Goal: Task Accomplishment & Management: Complete application form

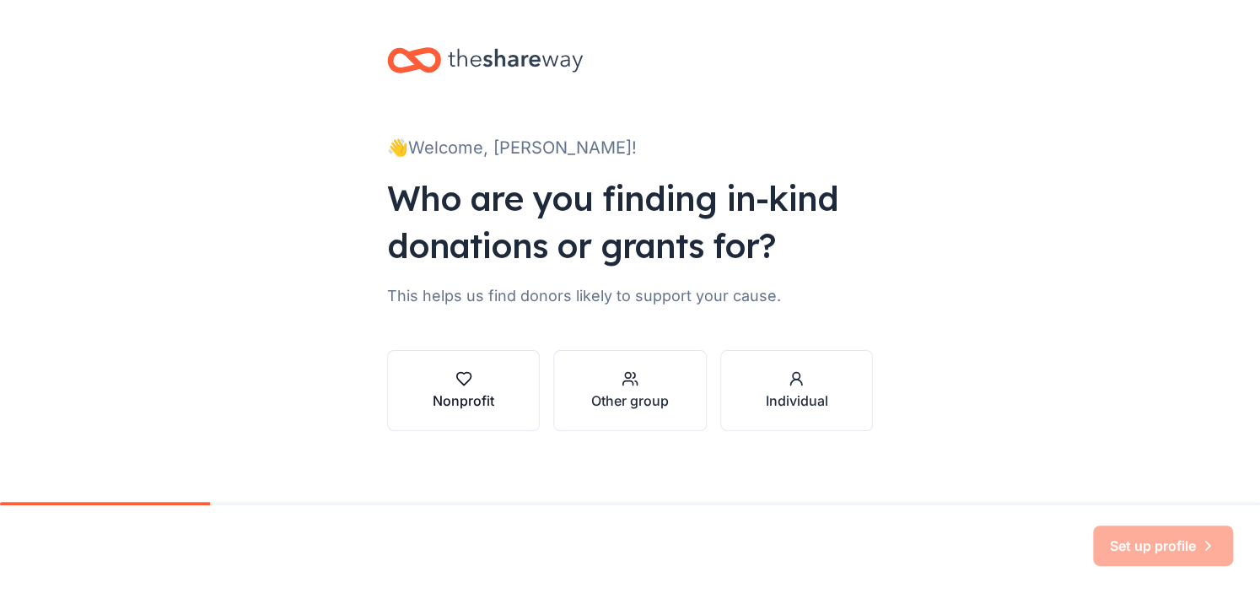
click at [486, 374] on div "button" at bounding box center [464, 378] width 62 height 17
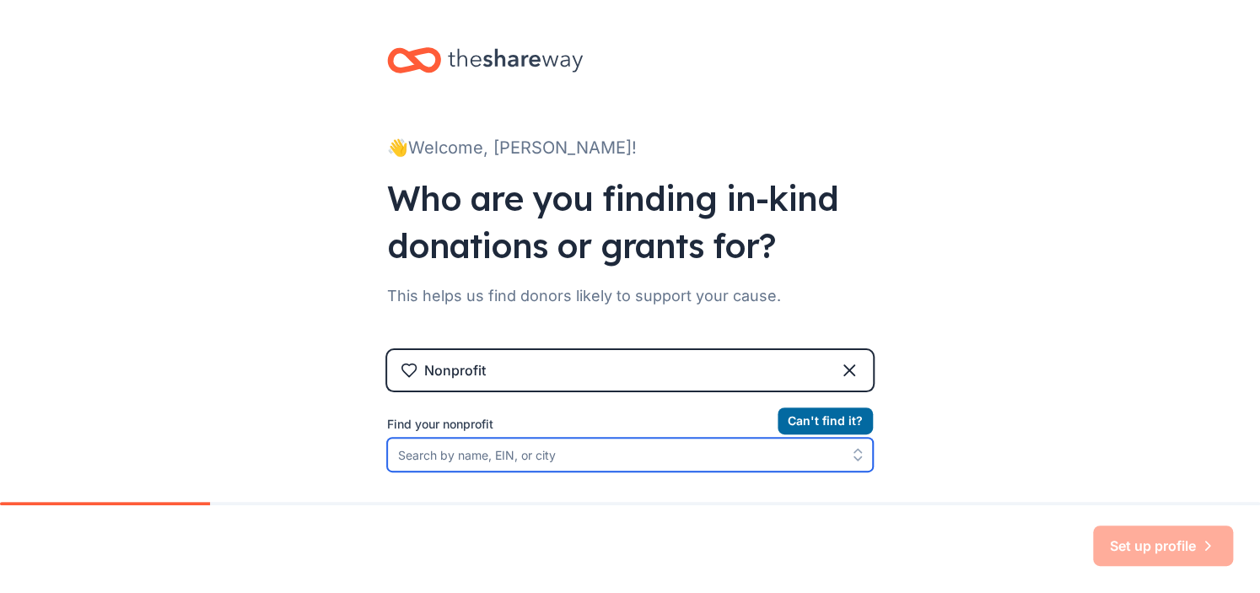
click at [474, 460] on input "Find your nonprofit" at bounding box center [630, 455] width 486 height 34
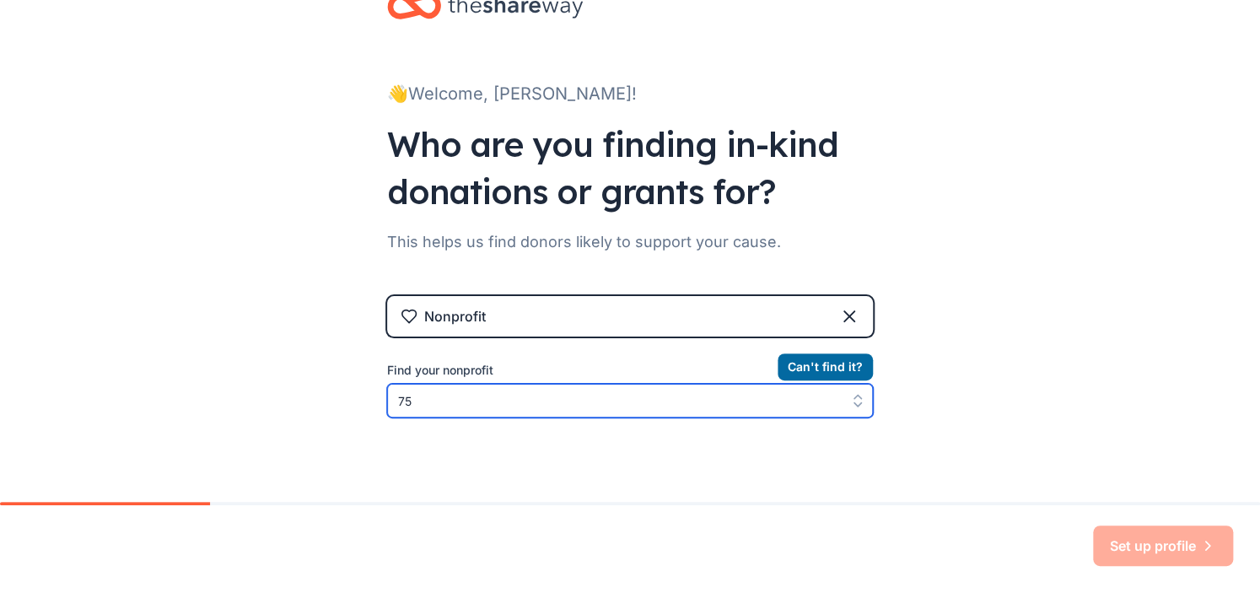
type input "7"
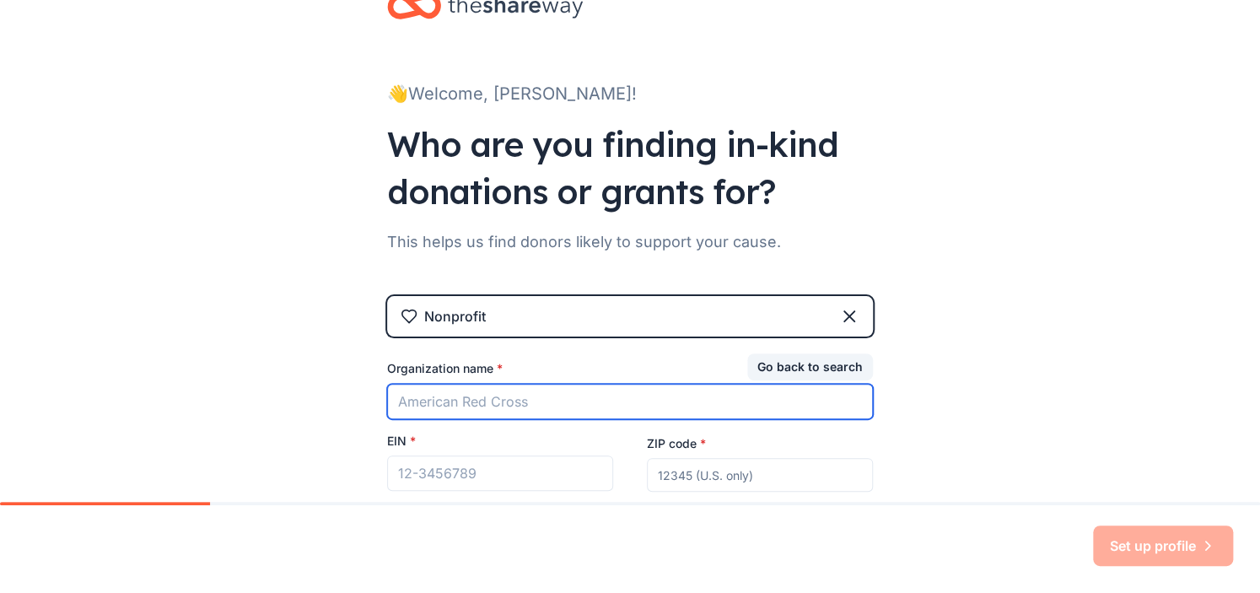
click at [428, 396] on input "Organization name *" at bounding box center [630, 401] width 486 height 35
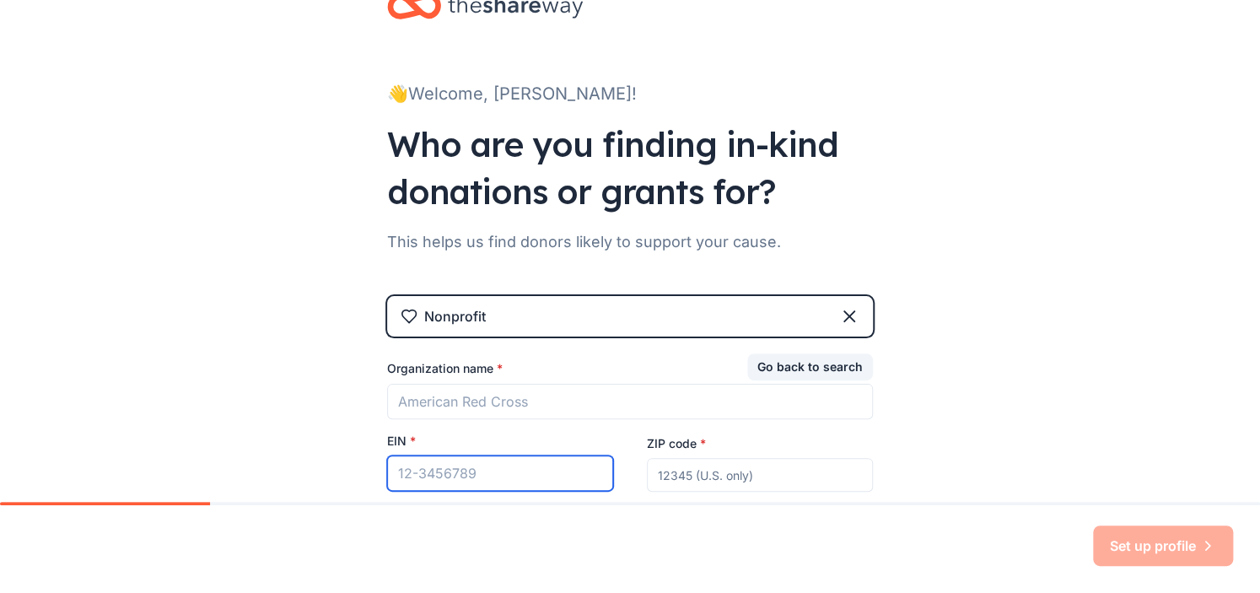
click at [424, 475] on input "EIN *" at bounding box center [500, 472] width 226 height 35
paste input "[US_EMPLOYER_IDENTIFICATION_NUMBER]"
type input "[US_EMPLOYER_IDENTIFICATION_NUMBER]"
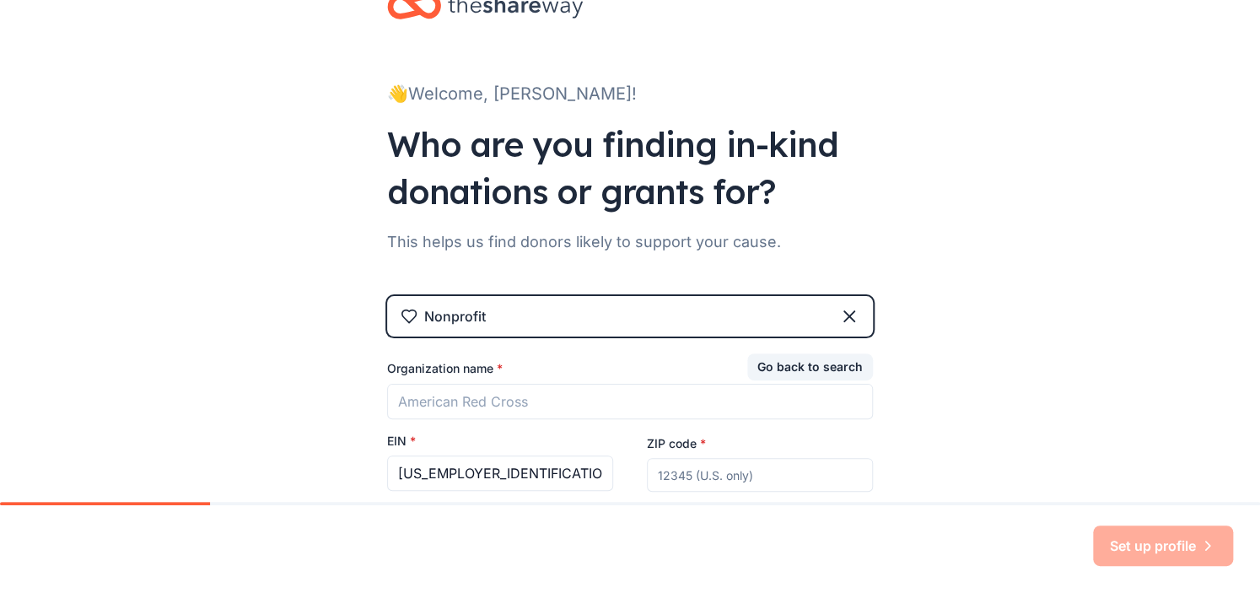
click at [721, 476] on input "ZIP code *" at bounding box center [760, 475] width 226 height 34
type input "75024"
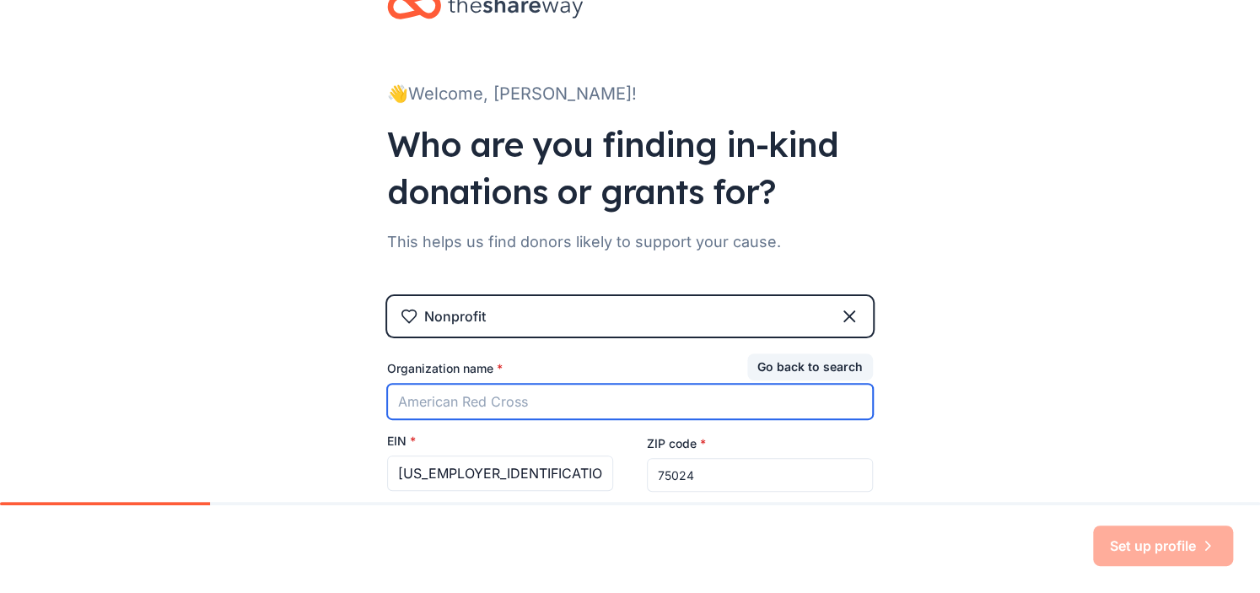
click at [532, 390] on input "Organization name *" at bounding box center [630, 401] width 486 height 35
click at [389, 392] on input "Organization name *" at bounding box center [630, 401] width 486 height 35
paste input "Pta [US_STATE] Congress"
type input "Pta [US_STATE] Congress"
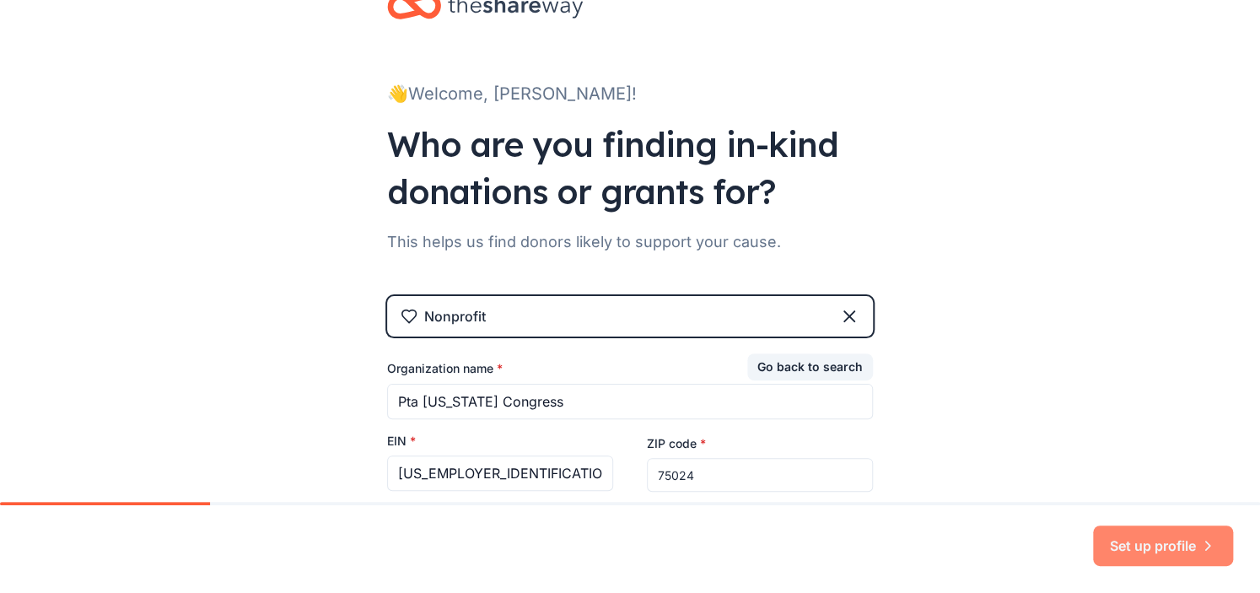
click at [1132, 551] on button "Set up profile" at bounding box center [1163, 545] width 140 height 40
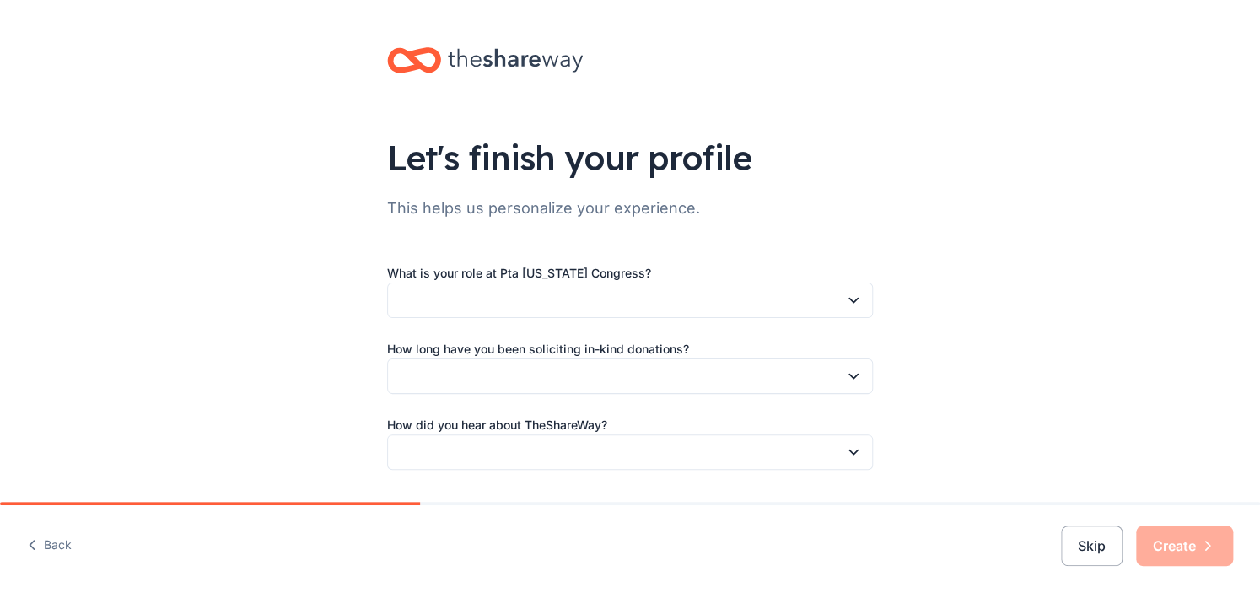
click at [809, 296] on button "button" at bounding box center [630, 299] width 486 height 35
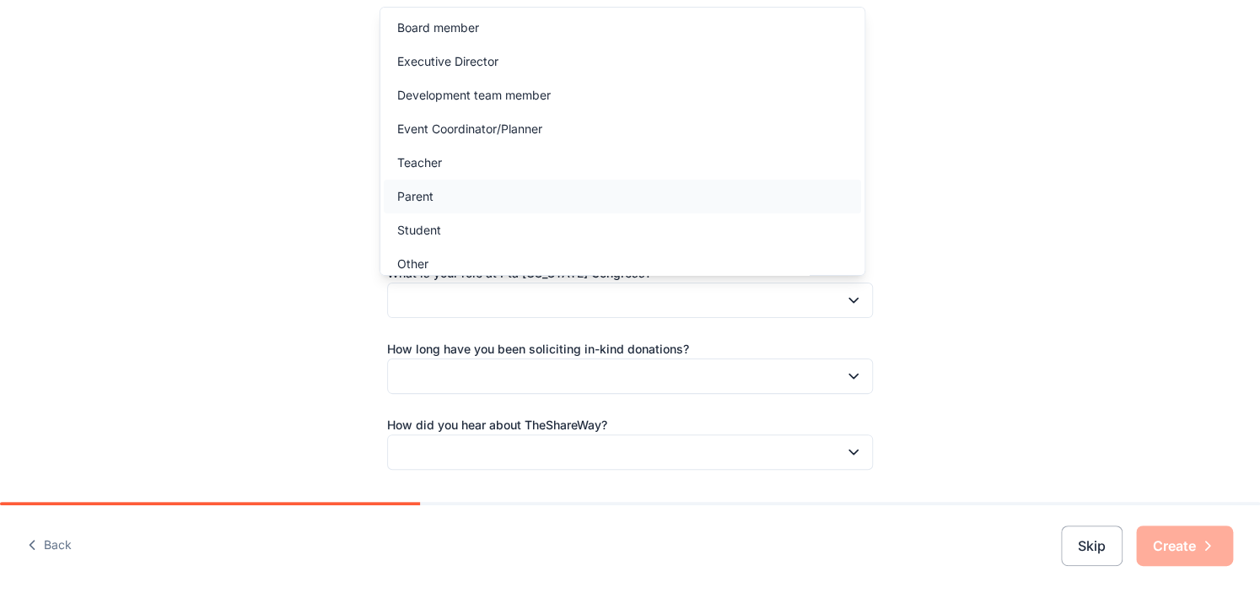
click at [516, 196] on div "Parent" at bounding box center [622, 197] width 477 height 34
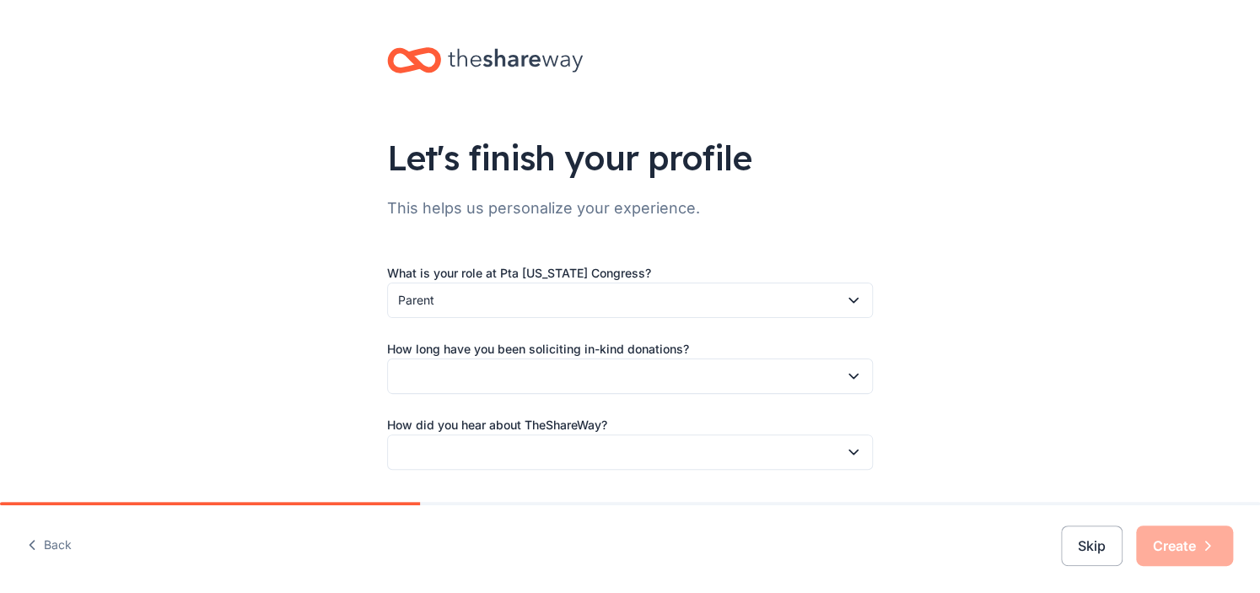
click at [849, 377] on icon "button" at bounding box center [853, 376] width 8 height 4
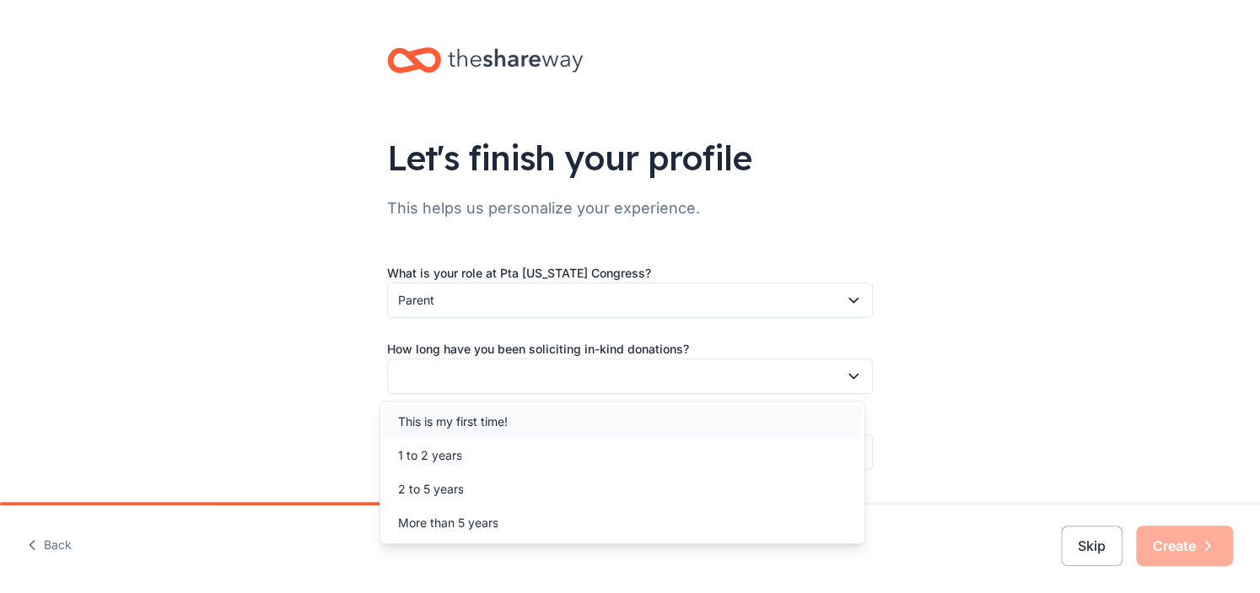
click at [732, 433] on div "This is my first time!" at bounding box center [622, 422] width 477 height 34
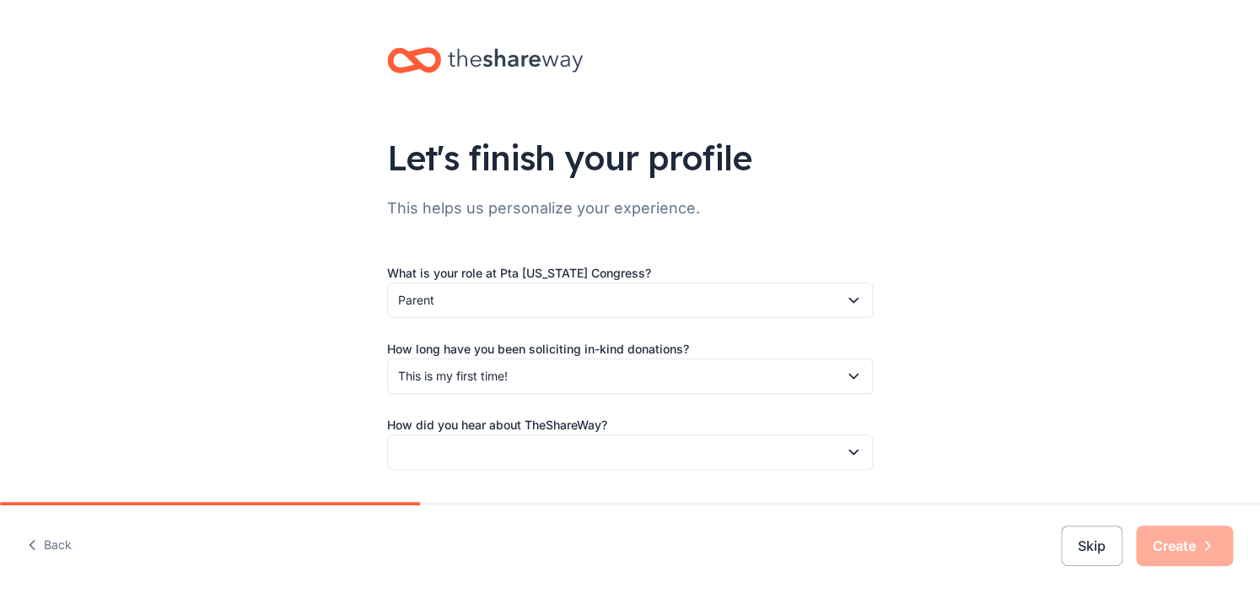
click at [854, 448] on button "button" at bounding box center [630, 451] width 486 height 35
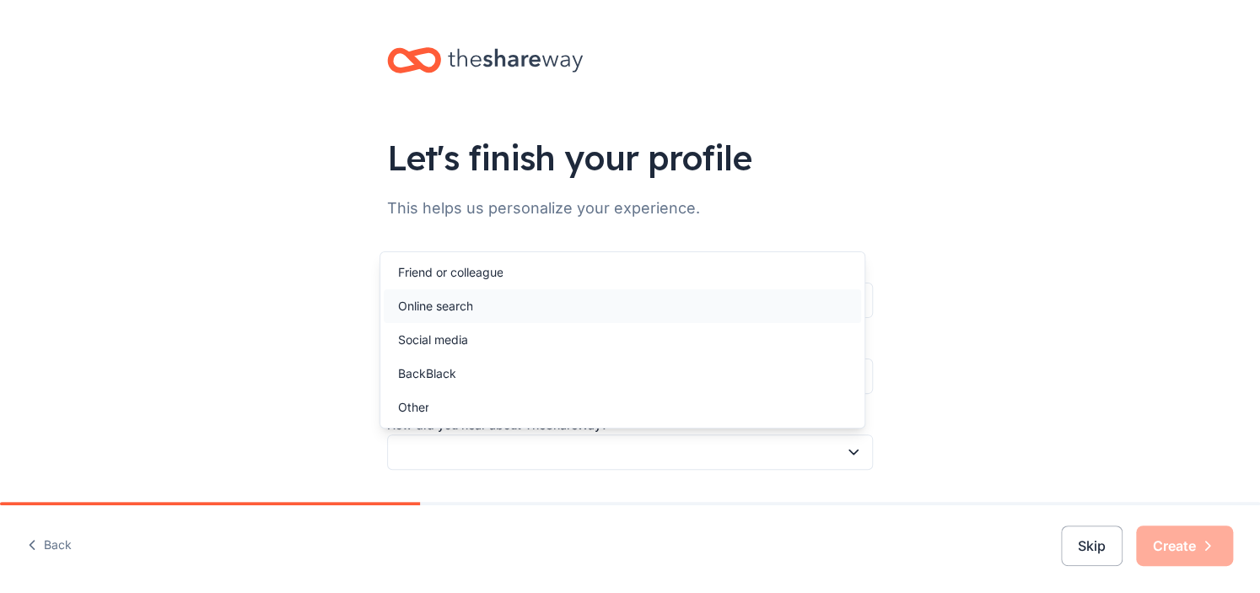
click at [569, 311] on div "Online search" at bounding box center [622, 306] width 477 height 34
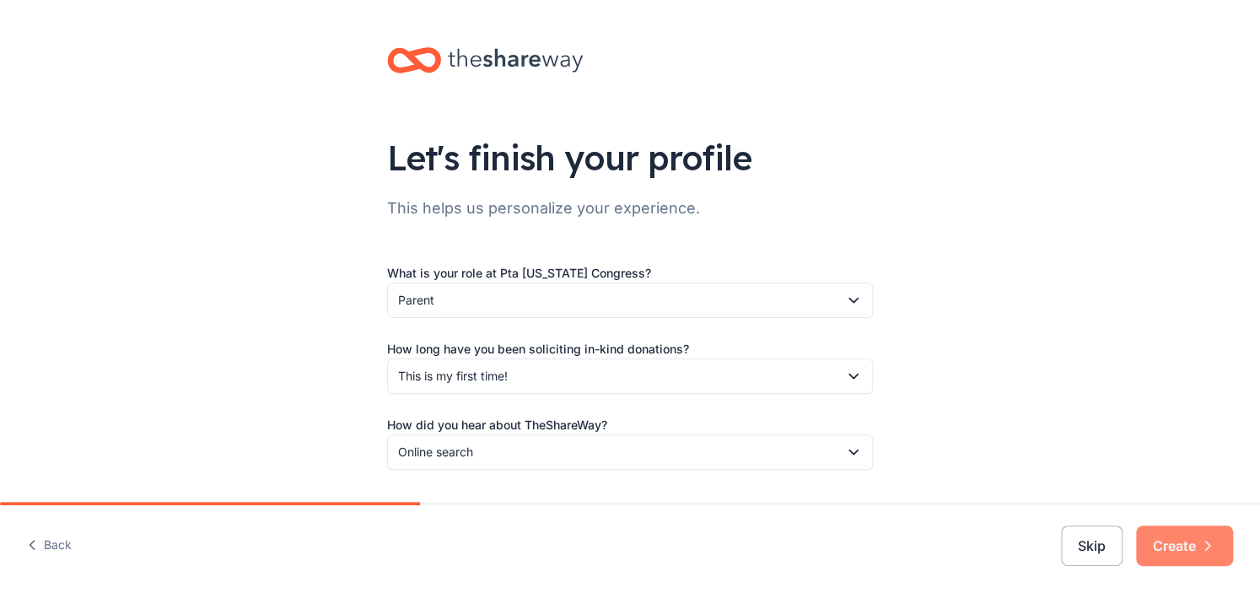
click at [1193, 535] on button "Create" at bounding box center [1184, 545] width 97 height 40
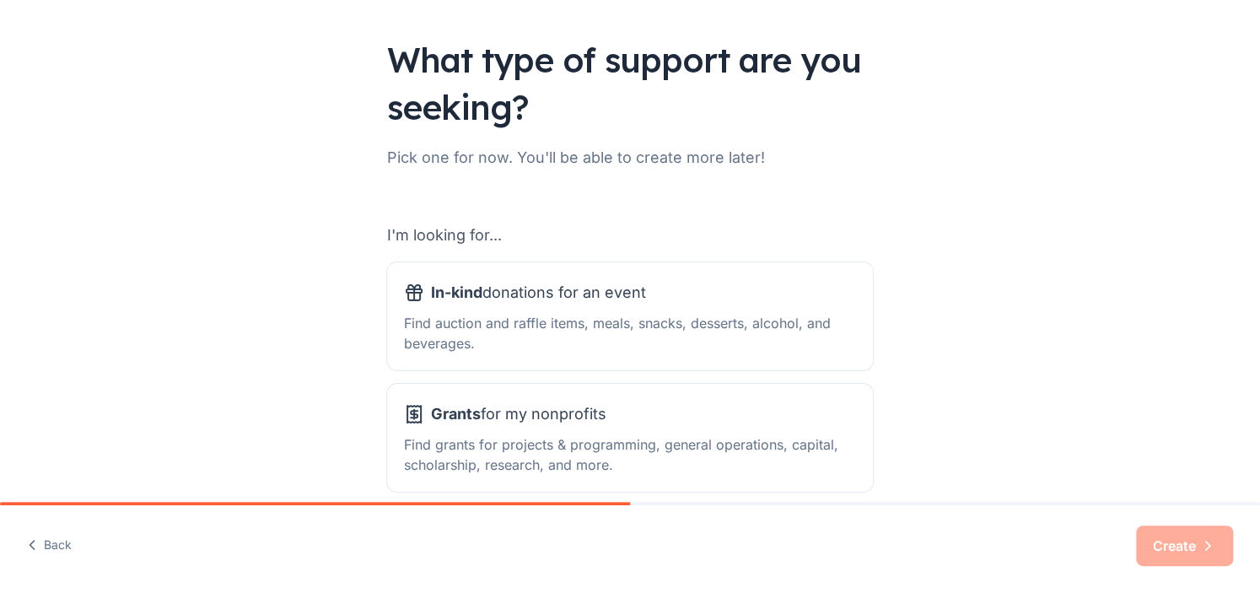
scroll to position [134, 0]
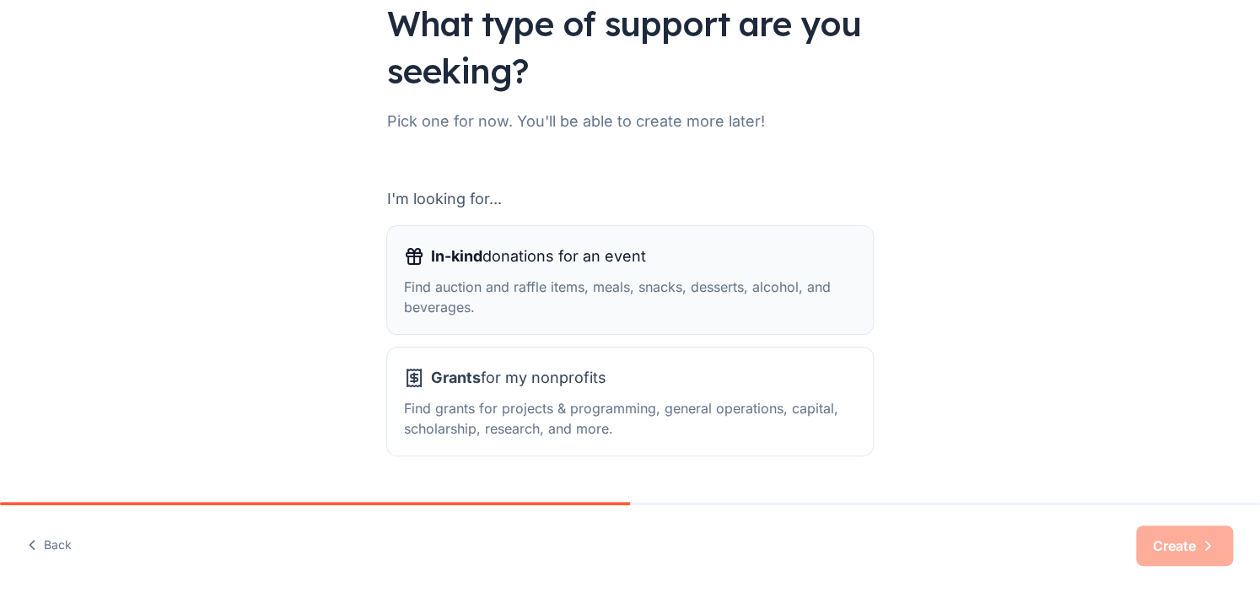
click at [598, 288] on div "Find auction and raffle items, meals, snacks, desserts, alcohol, and beverages." at bounding box center [630, 297] width 452 height 40
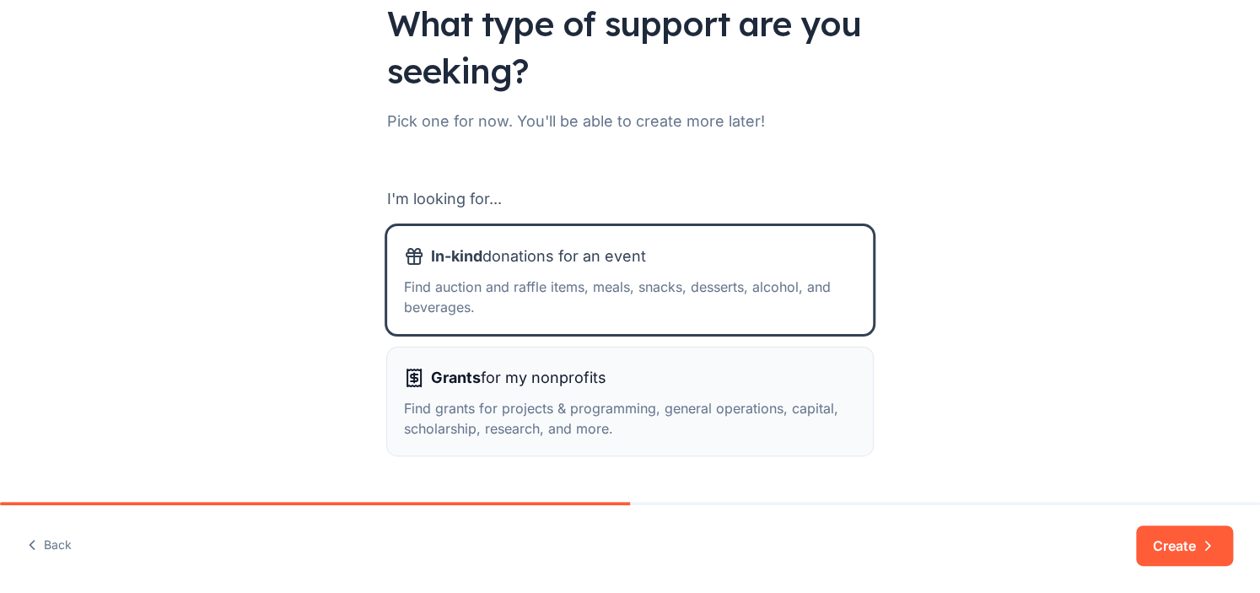
click at [569, 406] on div "Find grants for projects & programming, general operations, capital, scholarshi…" at bounding box center [630, 418] width 452 height 40
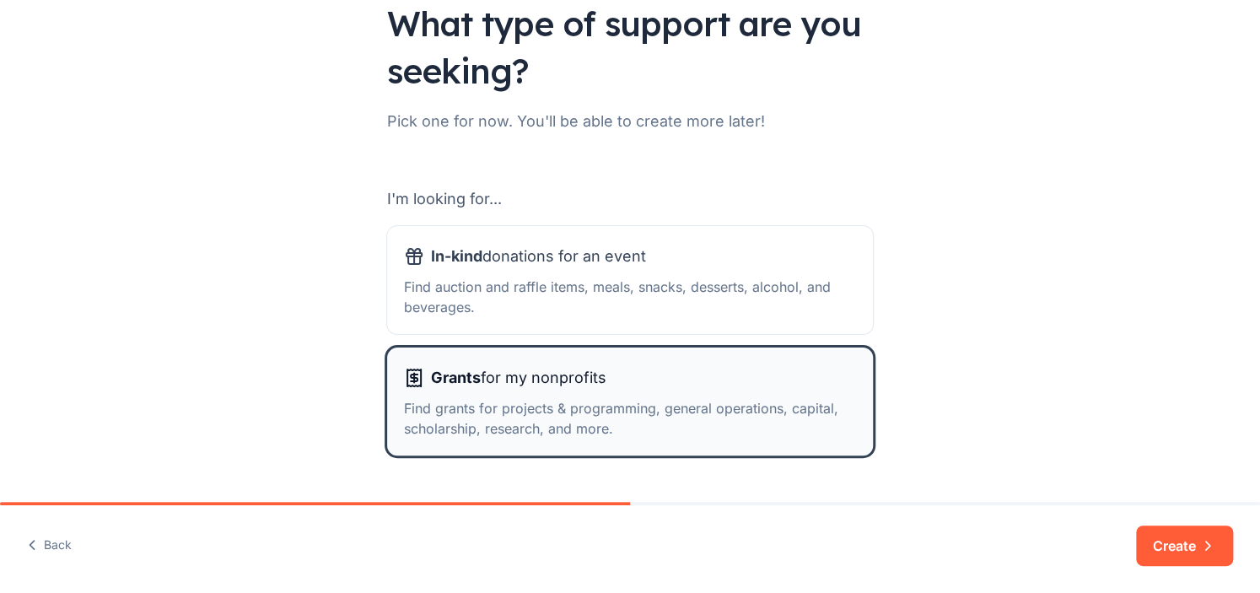
click at [569, 406] on div "Find grants for projects & programming, general operations, capital, scholarshi…" at bounding box center [630, 418] width 452 height 40
drag, startPoint x: 569, startPoint y: 406, endPoint x: 562, endPoint y: 272, distance: 133.4
click at [562, 272] on div "I'm looking for... In-kind donations for an event Find auction and raffle items…" at bounding box center [630, 321] width 486 height 270
click at [739, 315] on div "Find auction and raffle items, meals, snacks, desserts, alcohol, and beverages." at bounding box center [630, 297] width 452 height 40
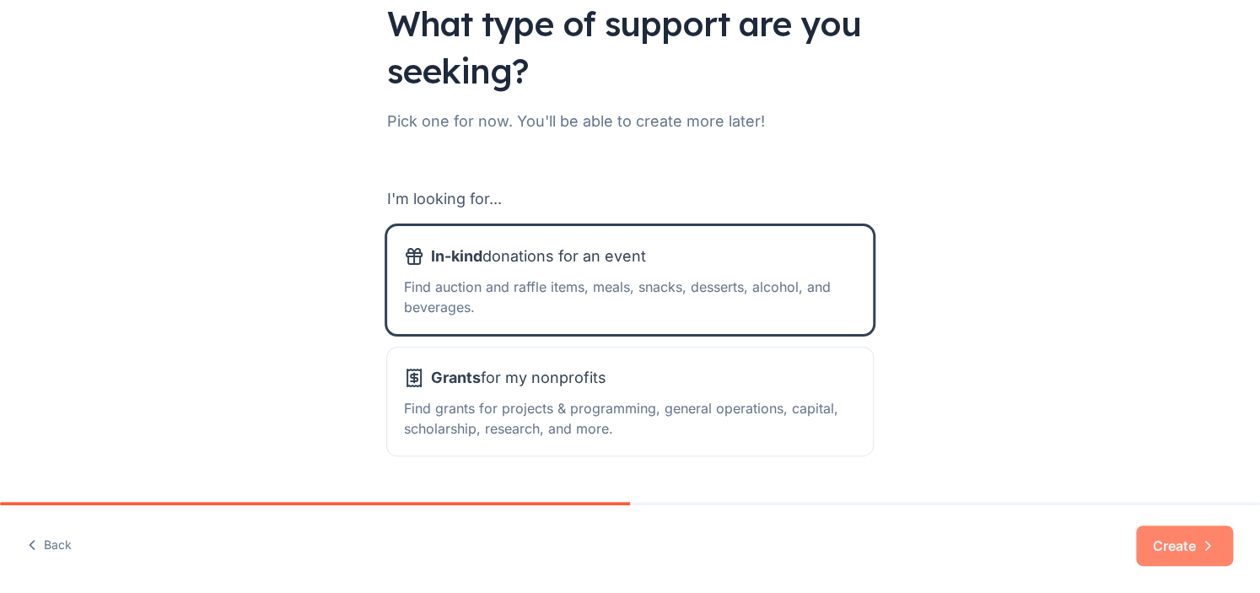
click at [1159, 546] on button "Create" at bounding box center [1184, 545] width 97 height 40
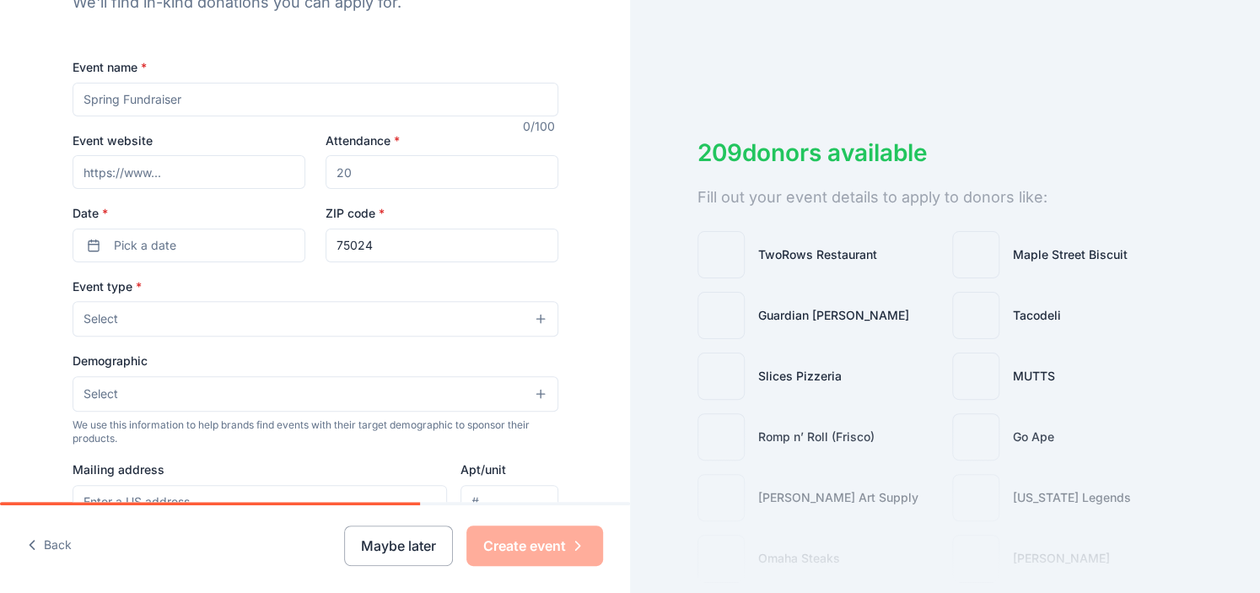
scroll to position [232, 0]
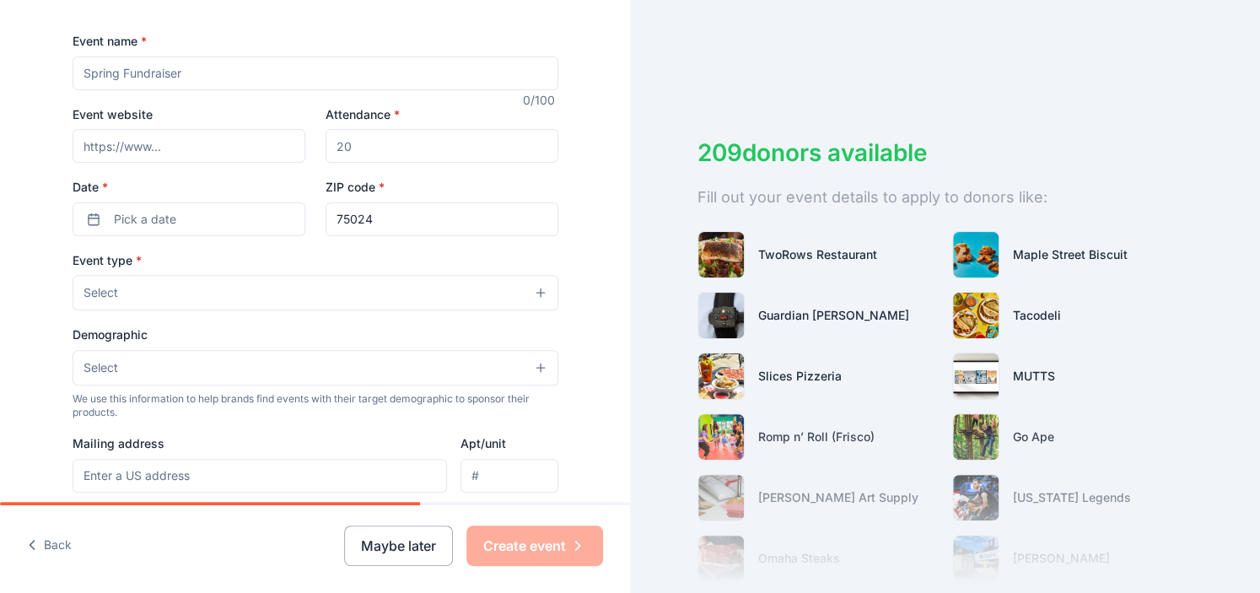
drag, startPoint x: 108, startPoint y: 76, endPoint x: 72, endPoint y: 82, distance: 36.7
click at [73, 82] on input "Event name *" at bounding box center [316, 73] width 486 height 34
drag, startPoint x: 111, startPoint y: 73, endPoint x: 67, endPoint y: 76, distance: 44.8
click at [73, 76] on input "Event name *" at bounding box center [316, 73] width 486 height 34
type input "Fall"
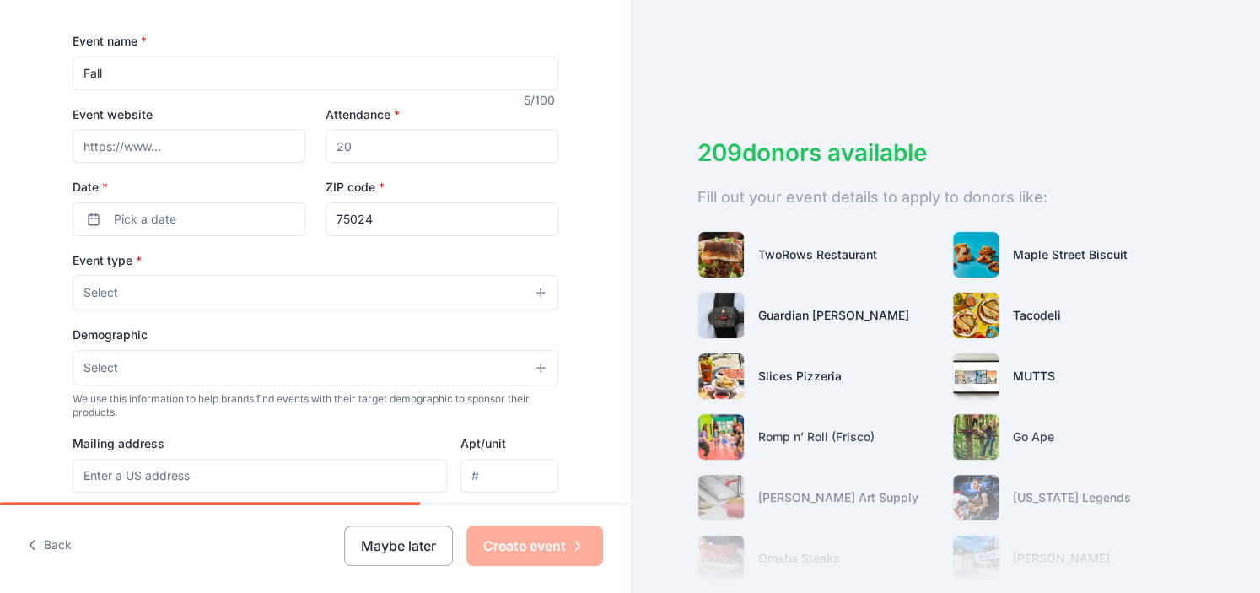
click at [280, 141] on input "Event website" at bounding box center [189, 146] width 233 height 34
type input "haunpta.org"
click at [398, 139] on input "Attendance *" at bounding box center [441, 146] width 233 height 34
click at [398, 145] on input "Attendance *" at bounding box center [441, 146] width 233 height 34
type input "500"
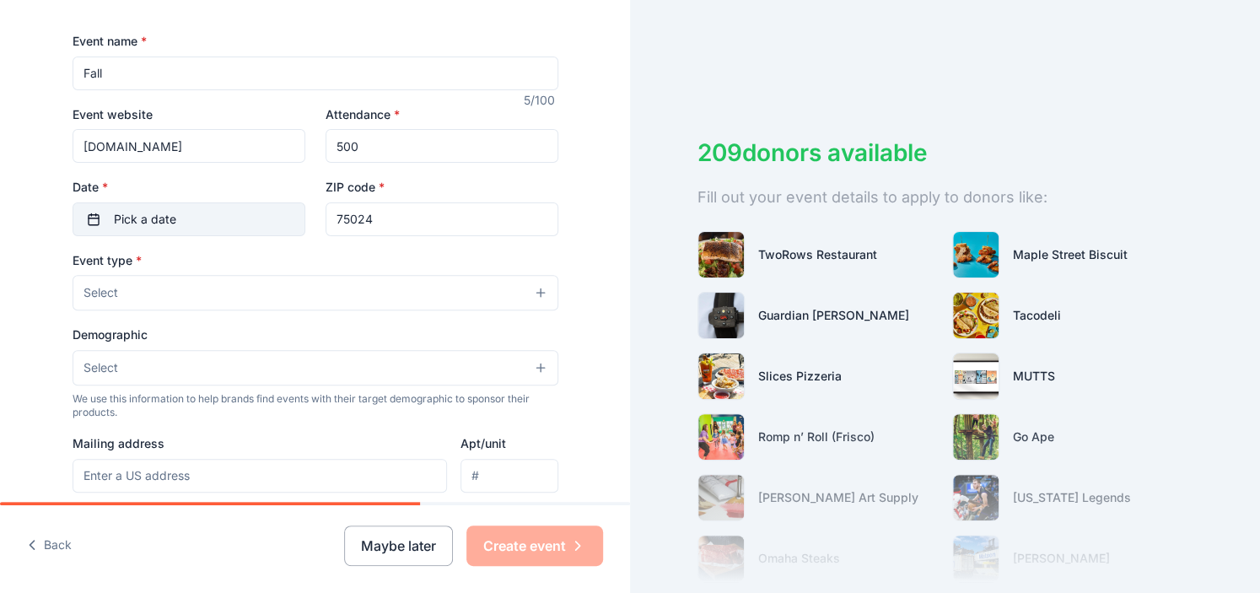
click at [84, 214] on button "Pick a date" at bounding box center [189, 219] width 233 height 34
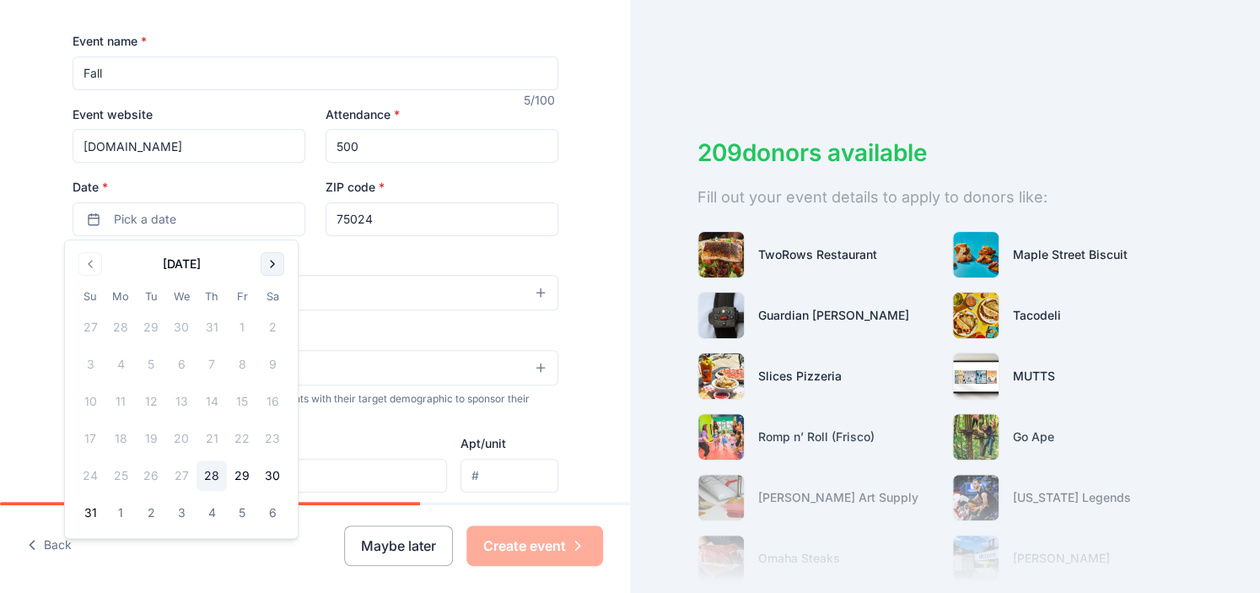
click at [274, 263] on button "Go to next month" at bounding box center [273, 264] width 24 height 24
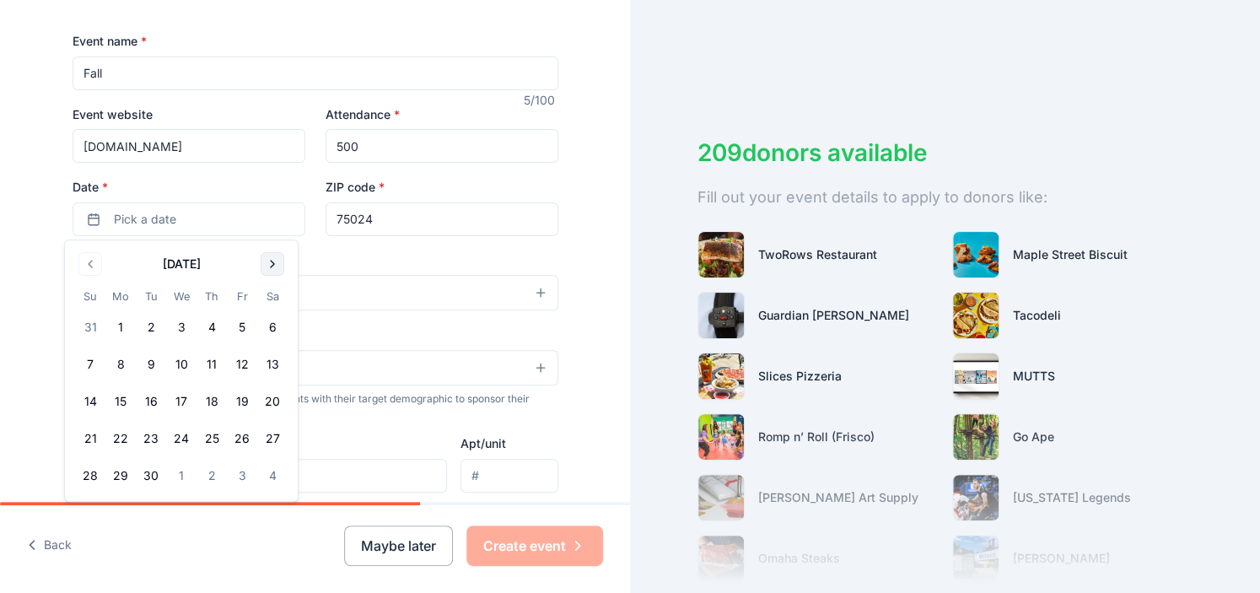
click at [268, 263] on button "Go to next month" at bounding box center [273, 264] width 24 height 24
click at [207, 434] on button "23" at bounding box center [211, 438] width 30 height 30
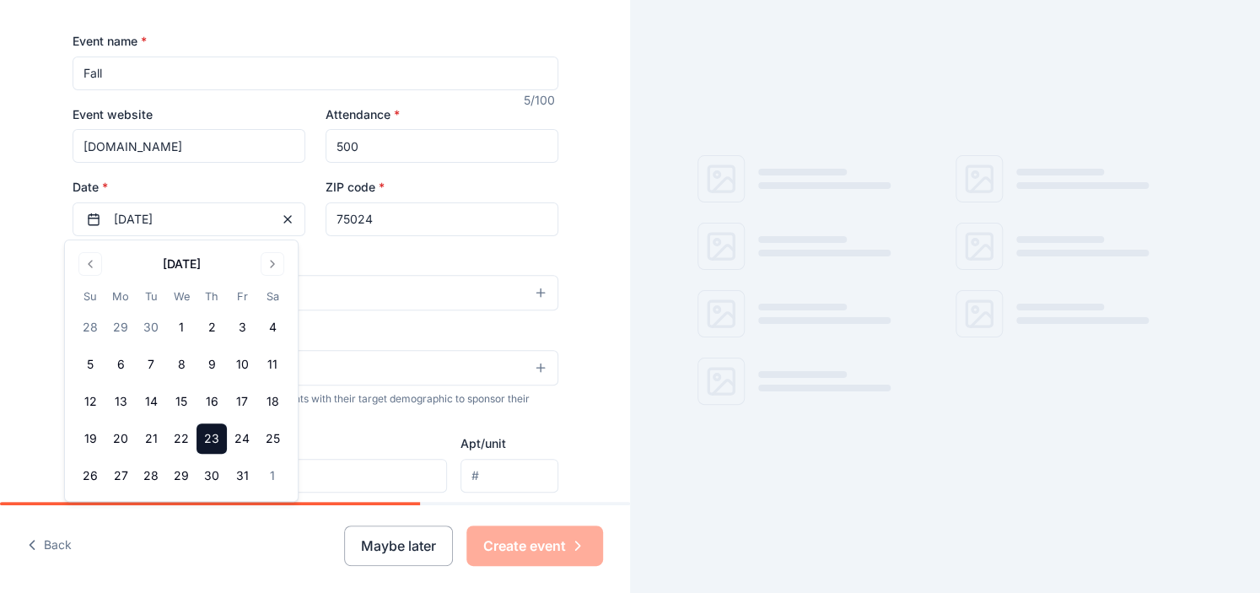
click at [373, 229] on input "75024" at bounding box center [441, 219] width 233 height 34
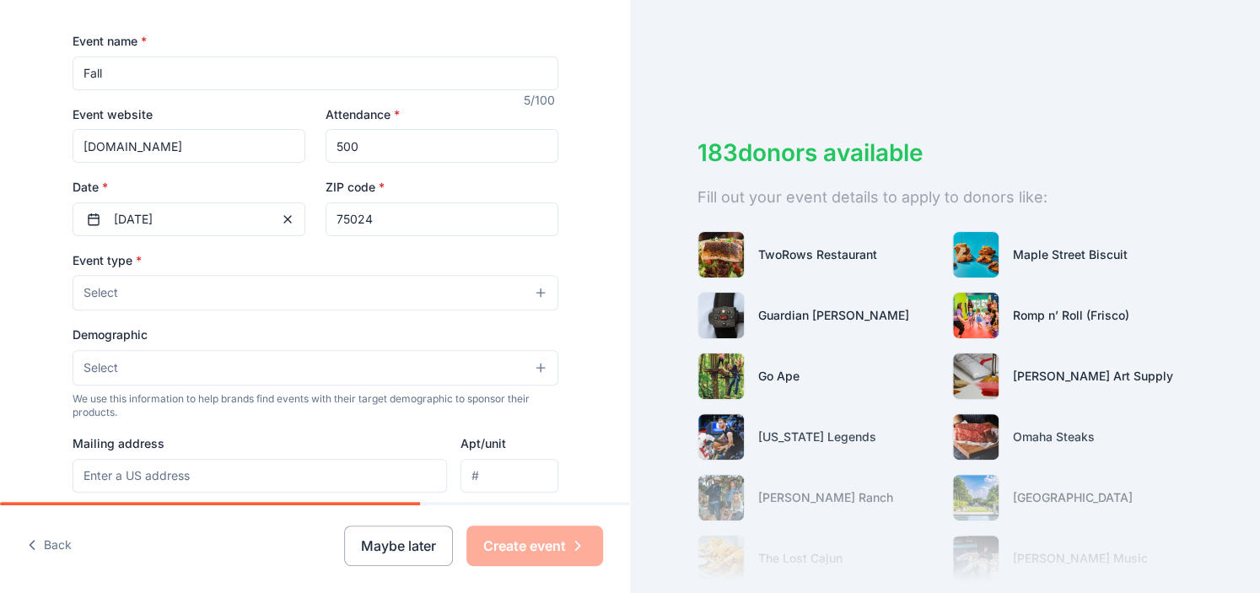
click at [234, 299] on button "Select" at bounding box center [316, 292] width 486 height 35
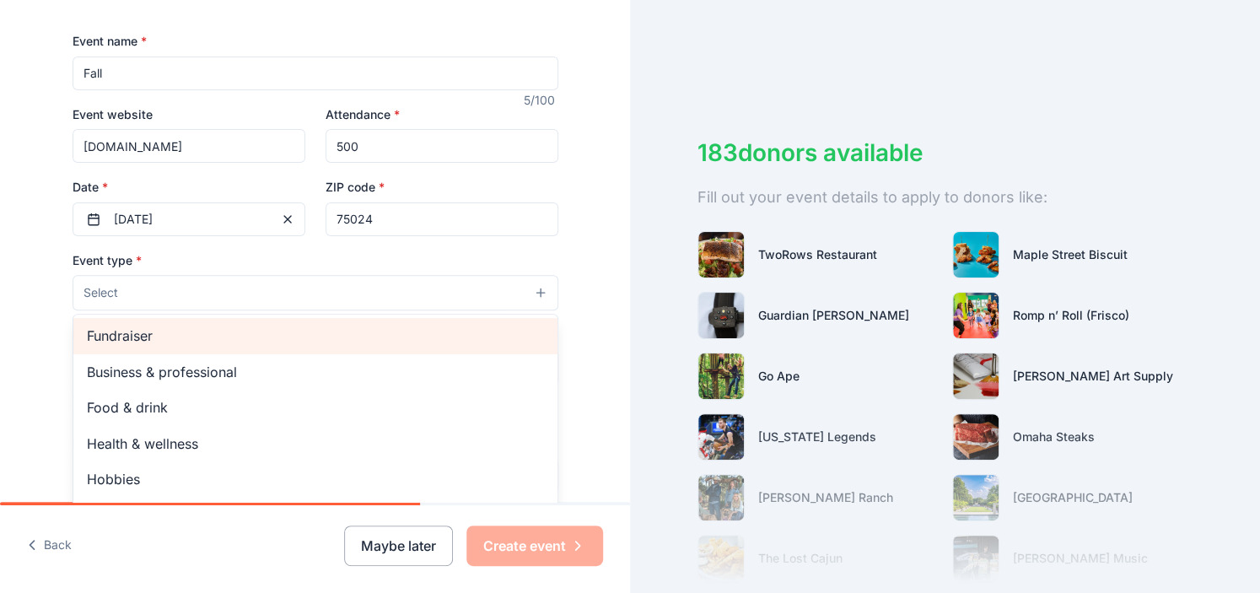
click at [221, 330] on span "Fundraiser" at bounding box center [315, 336] width 457 height 22
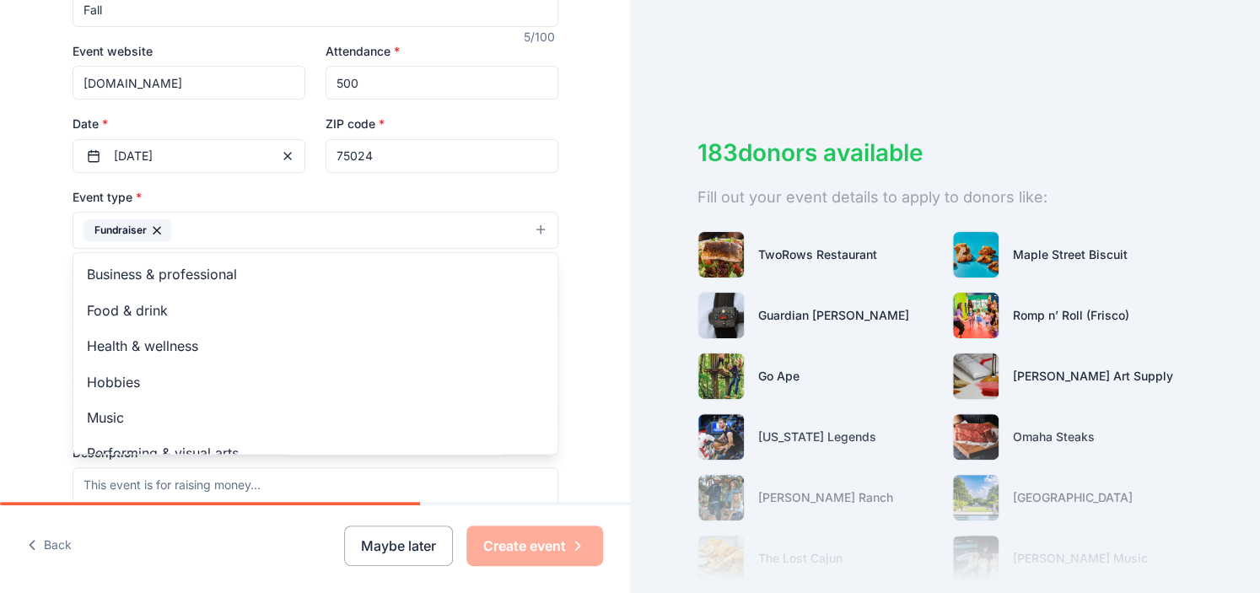
scroll to position [322, 0]
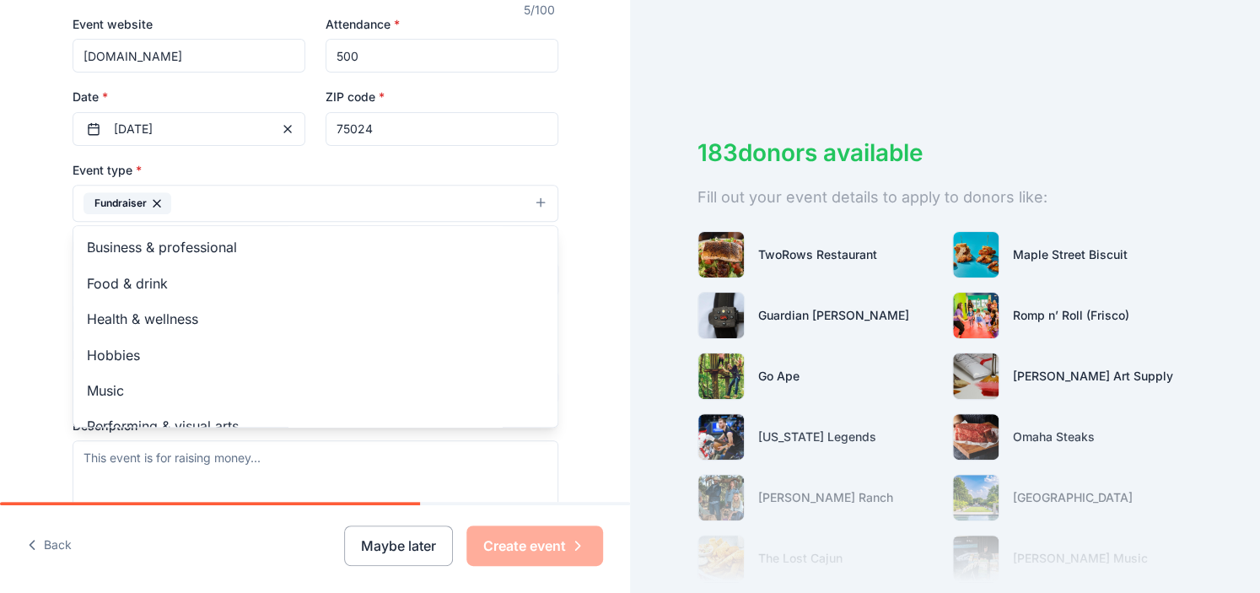
click at [294, 449] on div "Event type * Fundraiser Business & professional Food & drink Health & wellness …" at bounding box center [316, 337] width 486 height 357
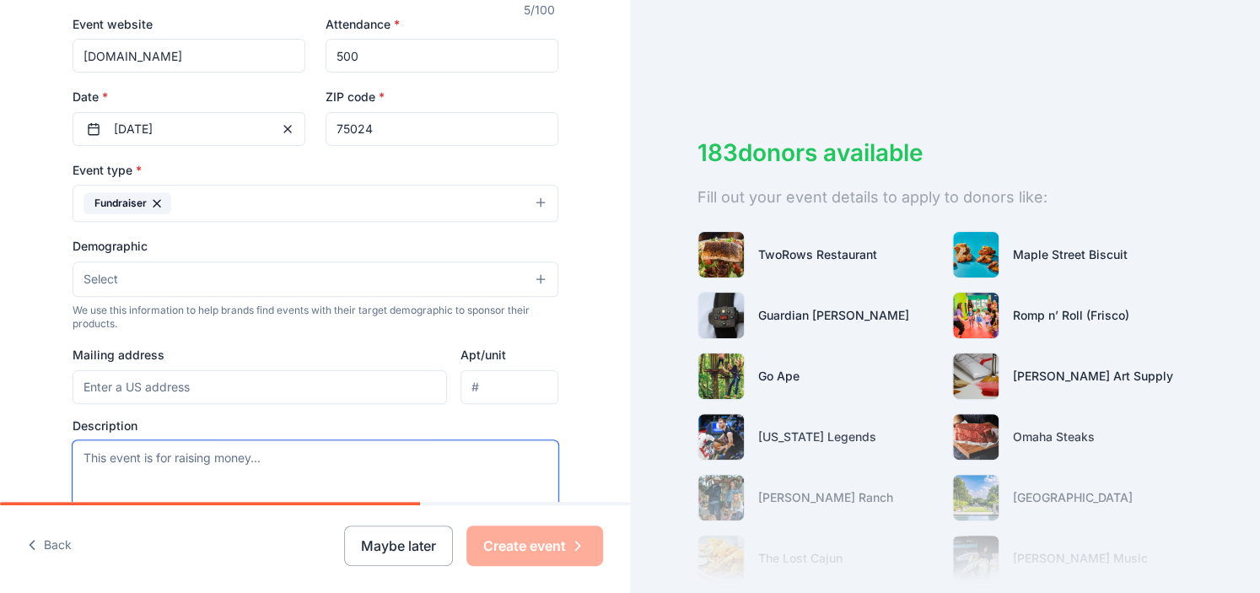
click at [282, 455] on textarea at bounding box center [316, 478] width 486 height 76
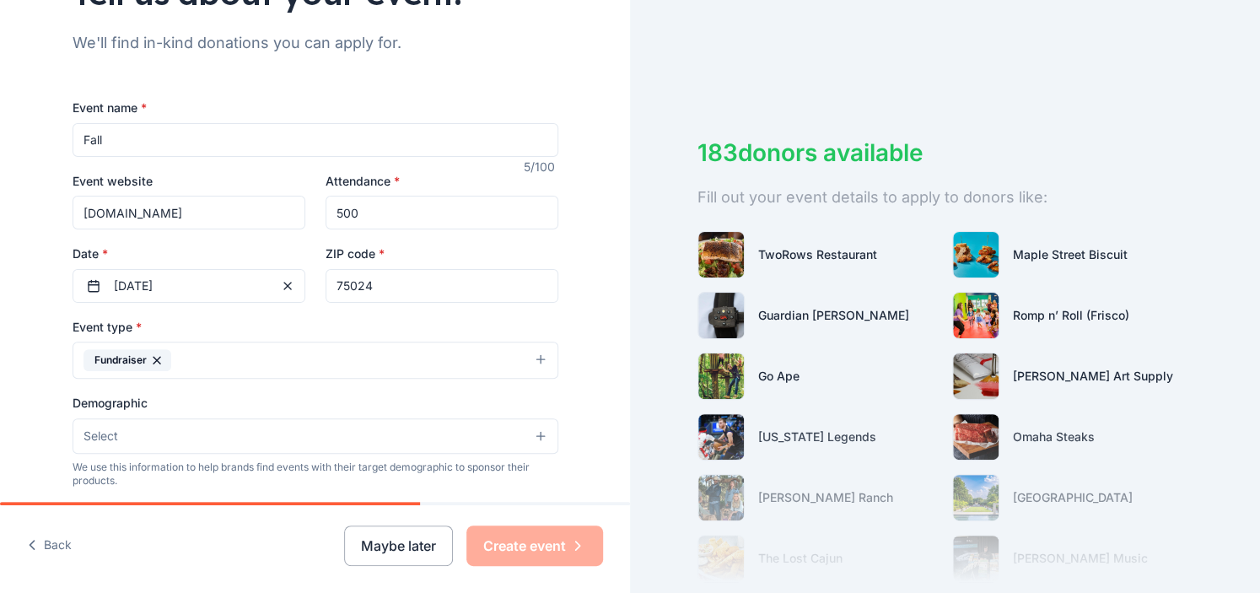
scroll to position [171, 0]
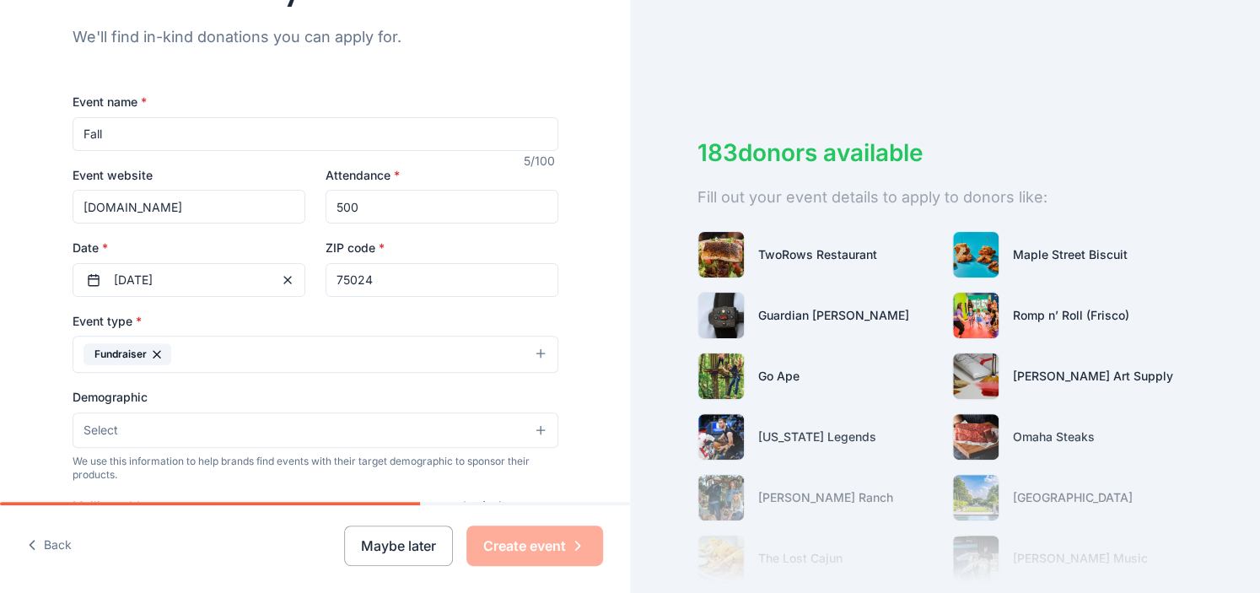
drag, startPoint x: 124, startPoint y: 137, endPoint x: 68, endPoint y: 135, distance: 55.7
click at [73, 135] on input "Fall" at bounding box center [316, 134] width 486 height 34
paste input "Not So Haunted Fall Festiva"
type input "Not So Haunted Fall Festival"
click at [378, 204] on input "500" at bounding box center [441, 207] width 233 height 34
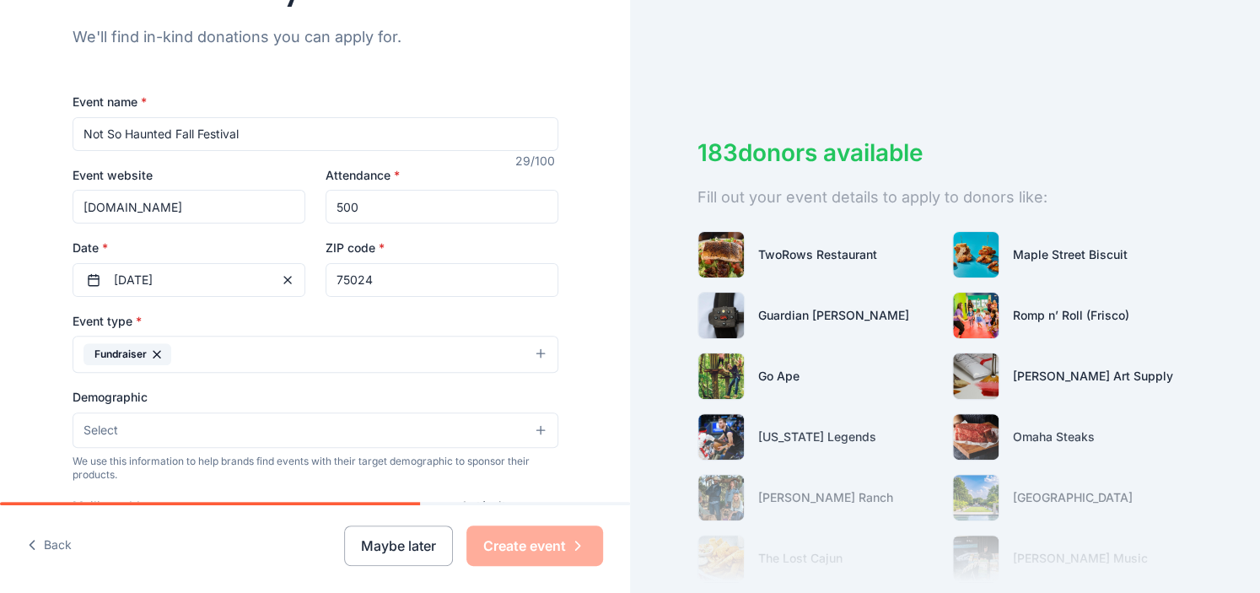
click at [535, 431] on button "Select" at bounding box center [316, 429] width 486 height 35
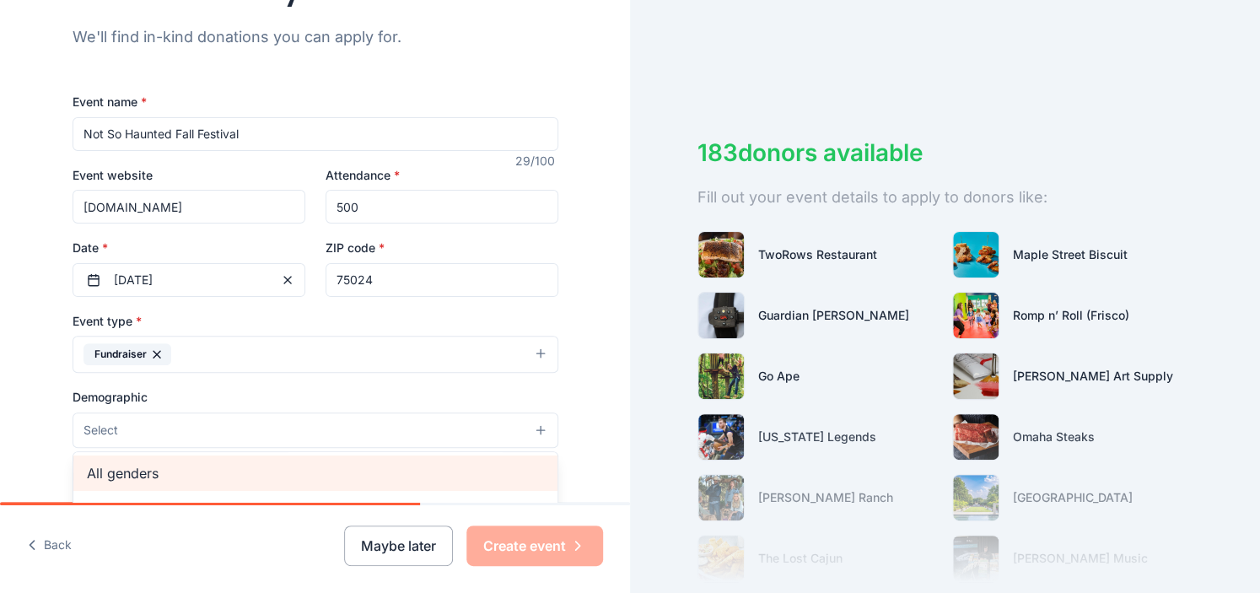
click at [508, 463] on span "All genders" at bounding box center [315, 473] width 457 height 22
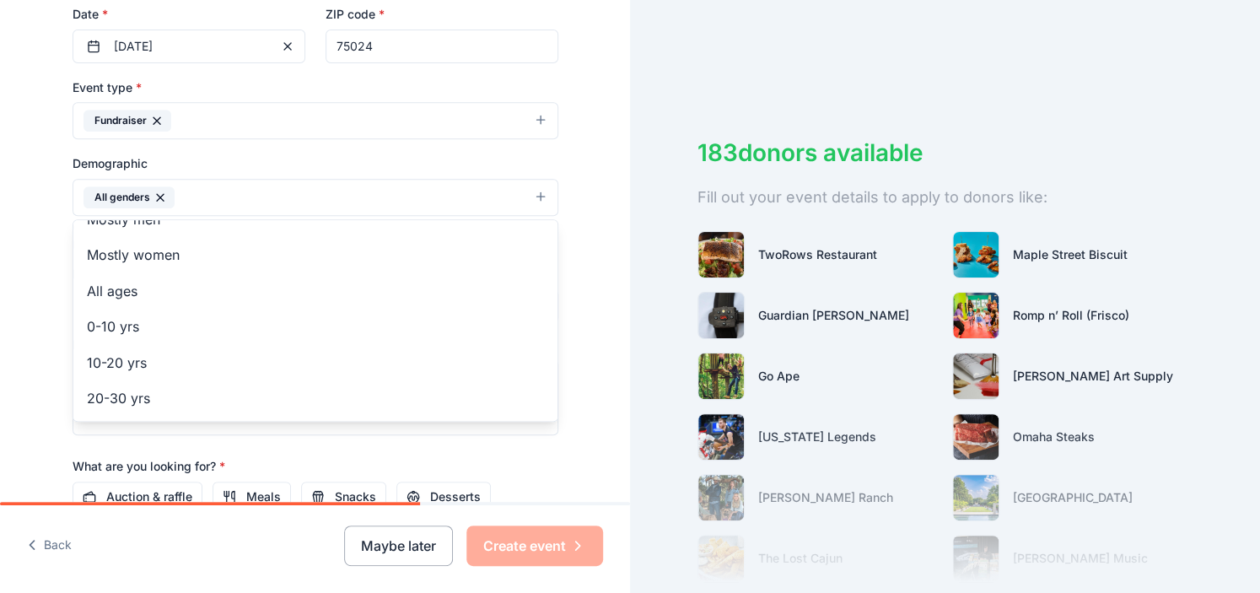
scroll to position [0, 0]
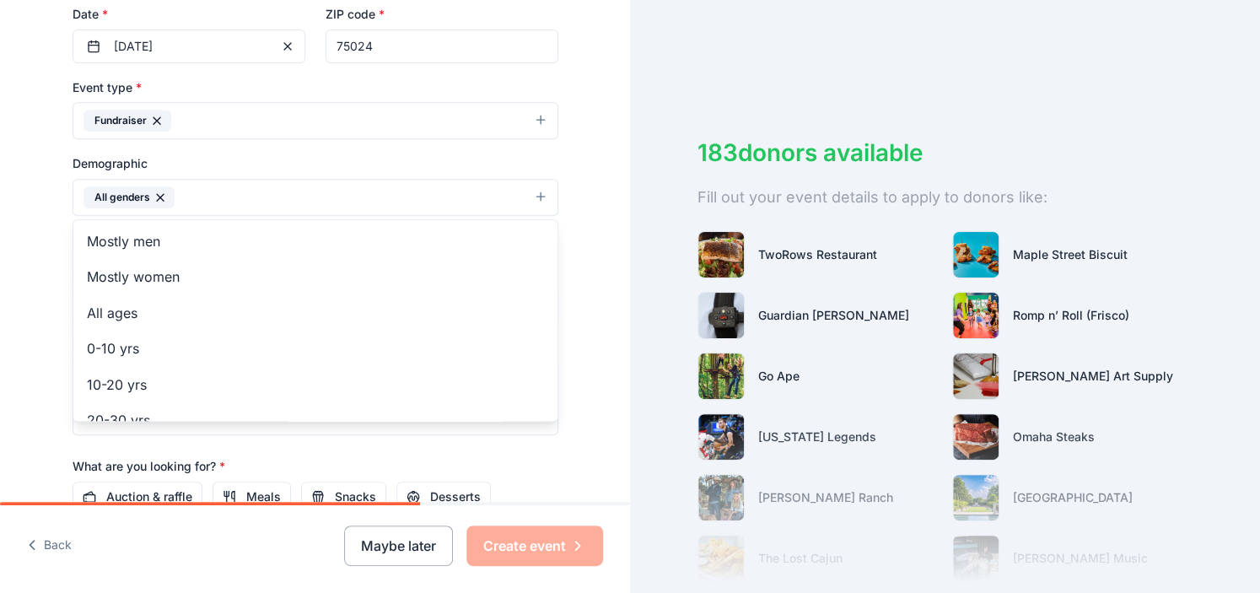
click at [558, 222] on div "Tell us about your event. We'll find in-kind donations you can apply for. Event…" at bounding box center [316, 158] width 540 height 1126
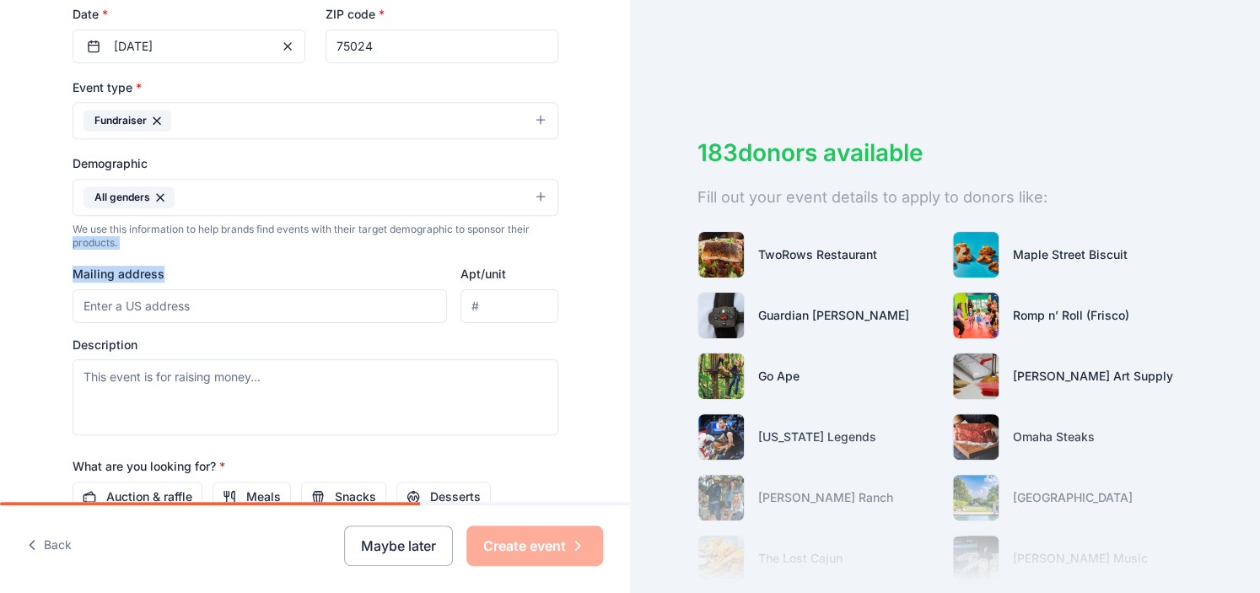
drag, startPoint x: 558, startPoint y: 222, endPoint x: 216, endPoint y: 352, distance: 366.2
click at [216, 352] on div "Tell us about your event. We'll find in-kind donations you can apply for. Event…" at bounding box center [316, 158] width 540 height 1126
click at [149, 373] on textarea at bounding box center [316, 397] width 486 height 76
paste textarea "The event brings together students, families, and community members in support …"
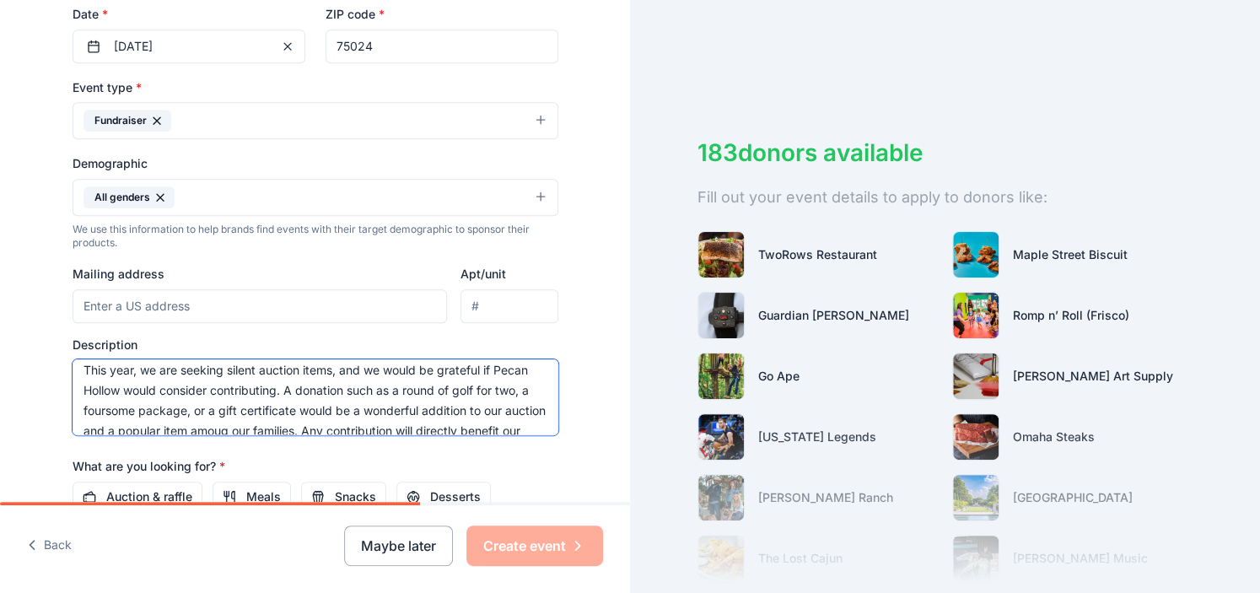
scroll to position [101, 0]
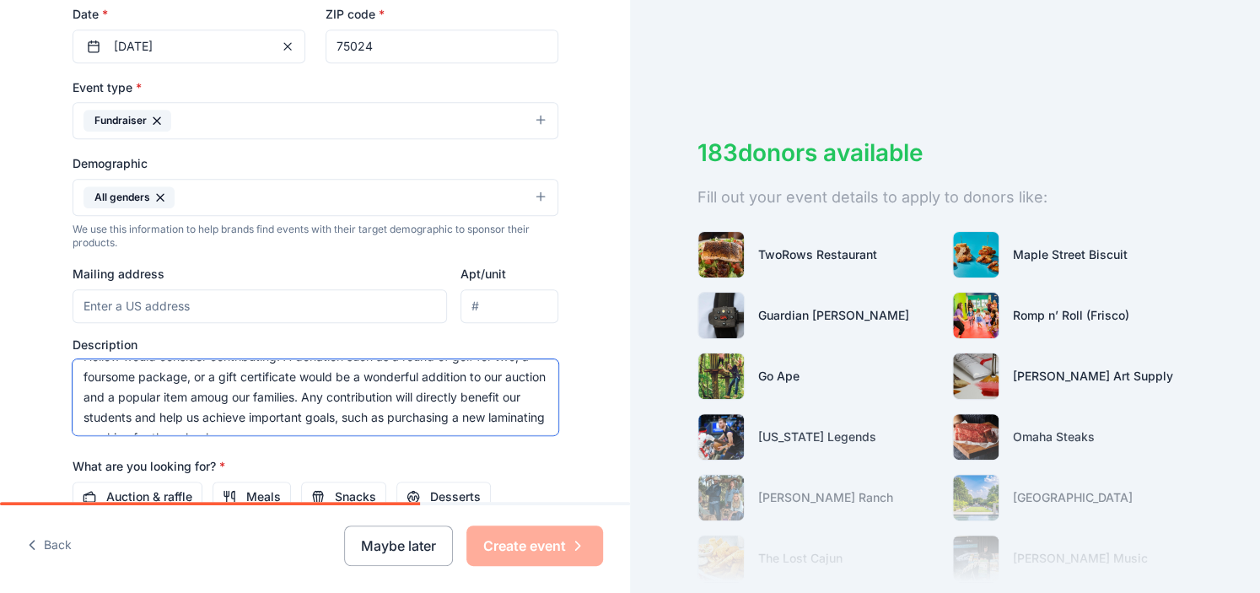
click at [342, 398] on textarea "The event brings together students, families, and community members in support …" at bounding box center [316, 397] width 486 height 76
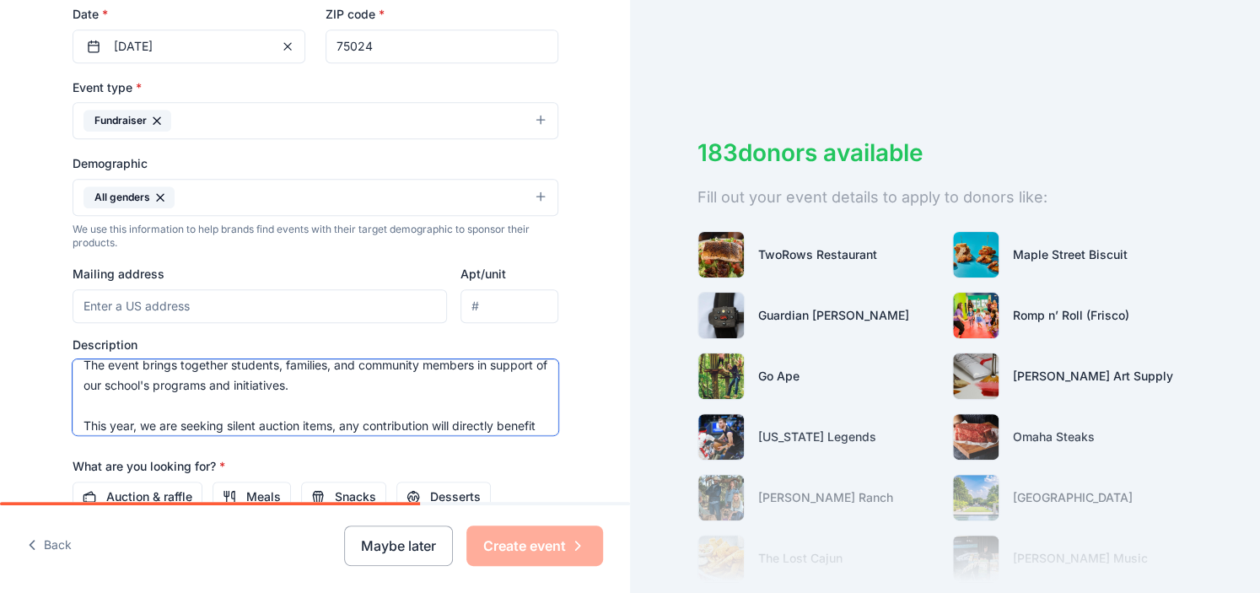
scroll to position [0, 0]
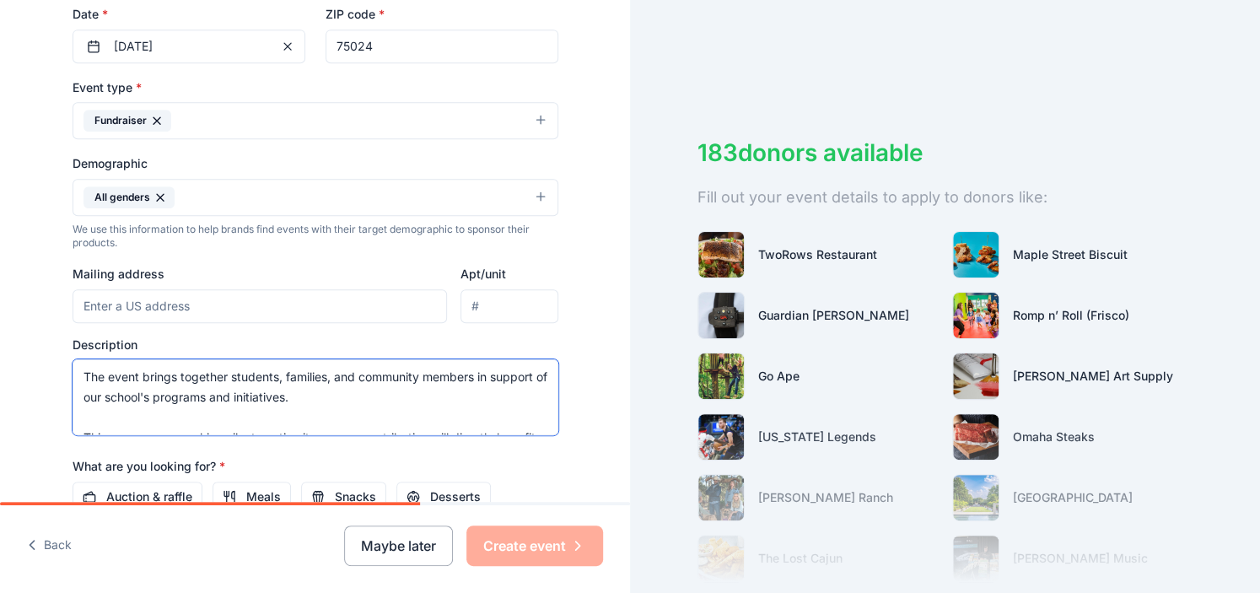
click at [74, 432] on textarea "The event brings together students, families, and community members in support …" at bounding box center [316, 397] width 486 height 76
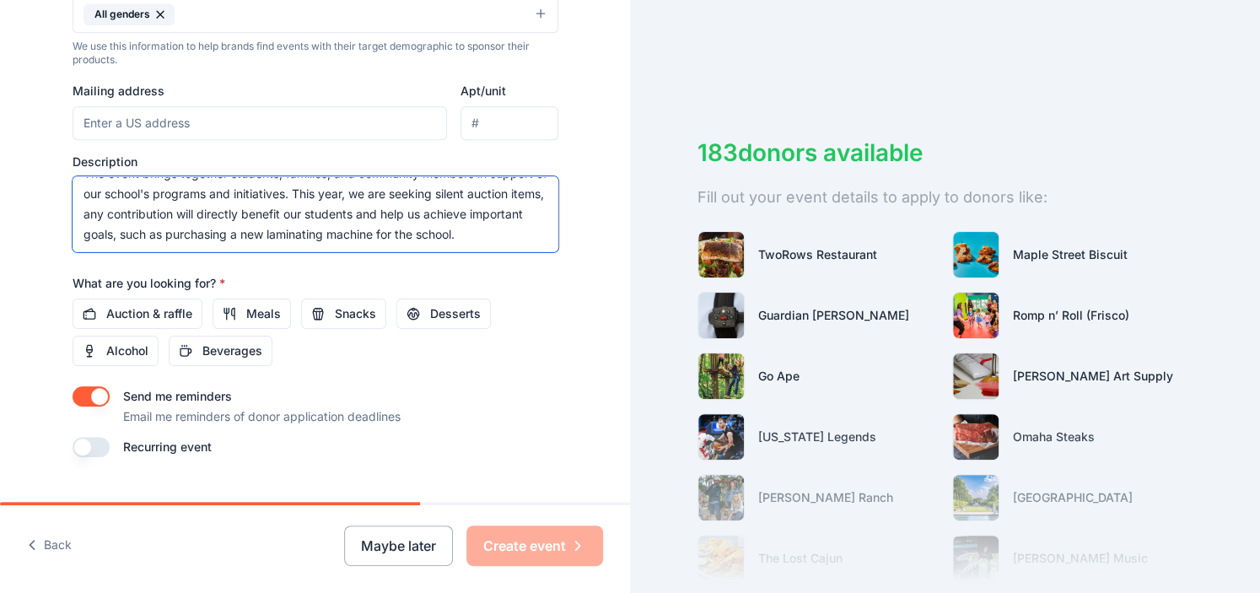
scroll to position [623, 0]
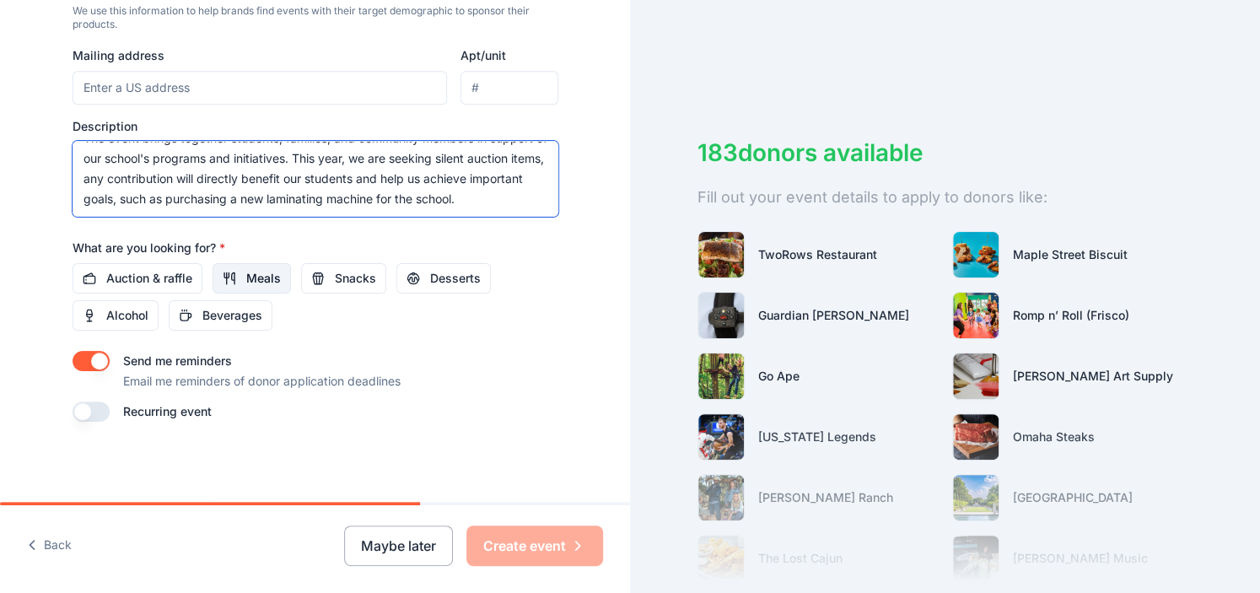
type textarea "The event brings together students, families, and community members in support …"
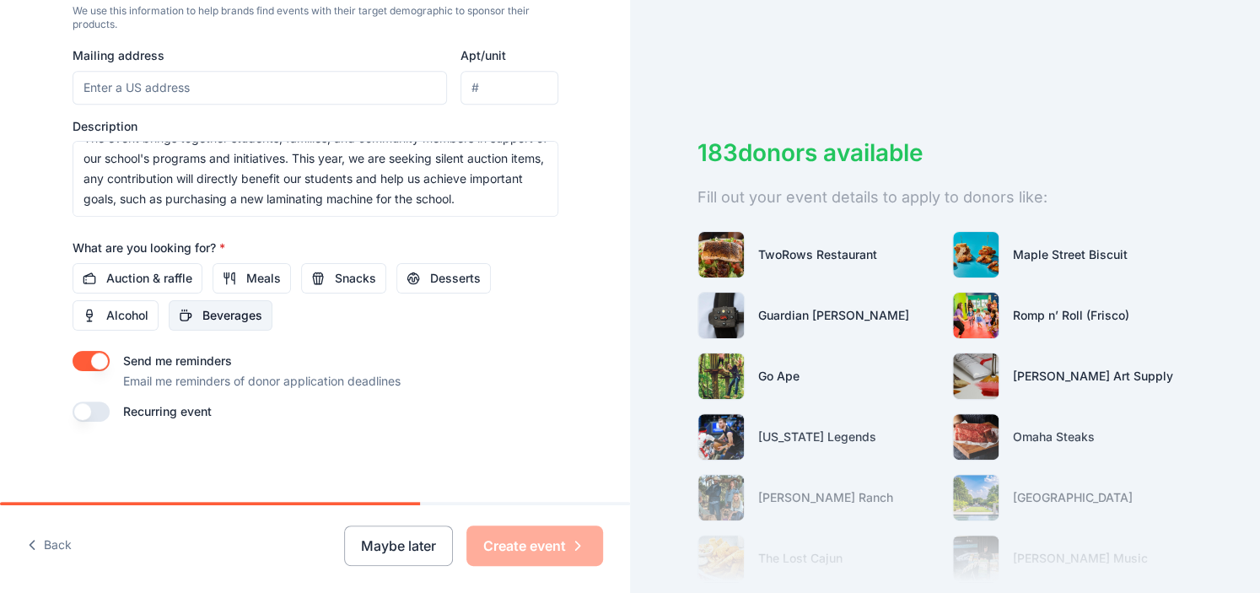
drag, startPoint x: 225, startPoint y: 289, endPoint x: 226, endPoint y: 309, distance: 20.3
click at [226, 309] on div "Auction & raffle Meals Snacks Desserts Alcohol Beverages" at bounding box center [316, 296] width 486 height 67
click at [165, 265] on button "Auction & raffle" at bounding box center [138, 278] width 130 height 30
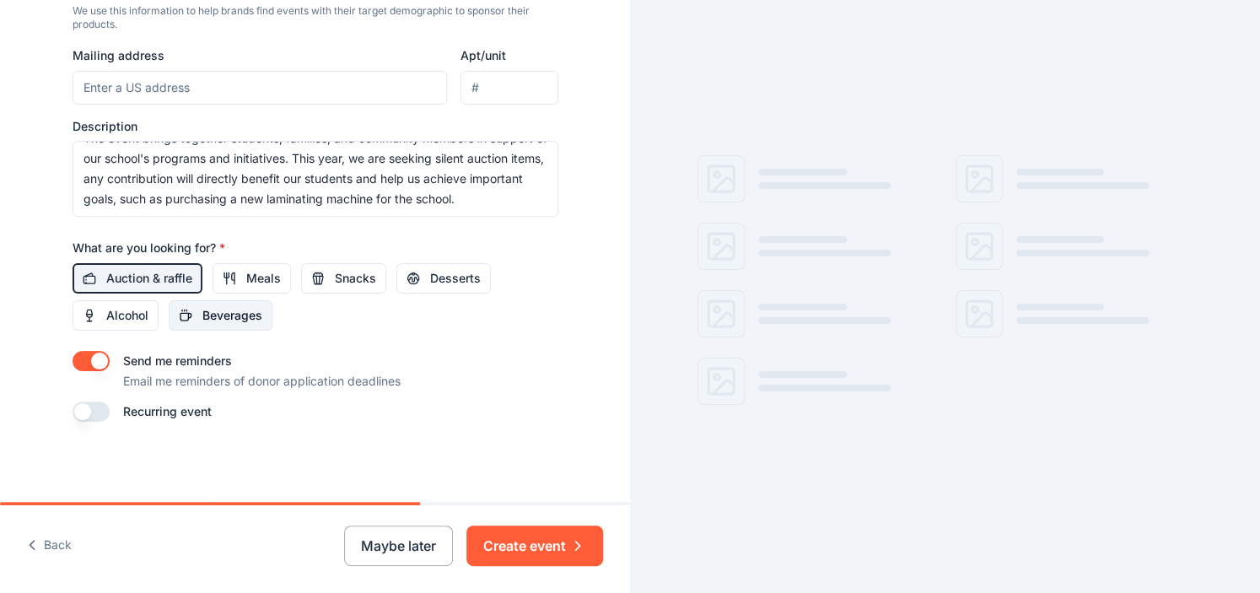
click at [186, 324] on button "Beverages" at bounding box center [221, 315] width 104 height 30
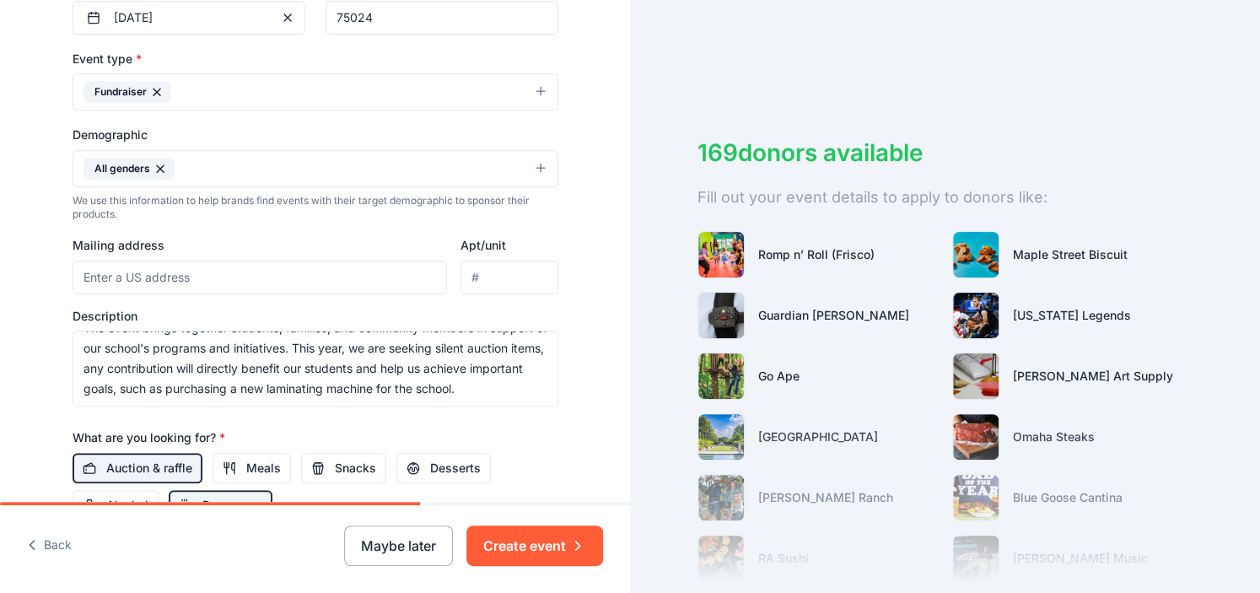
scroll to position [467, 0]
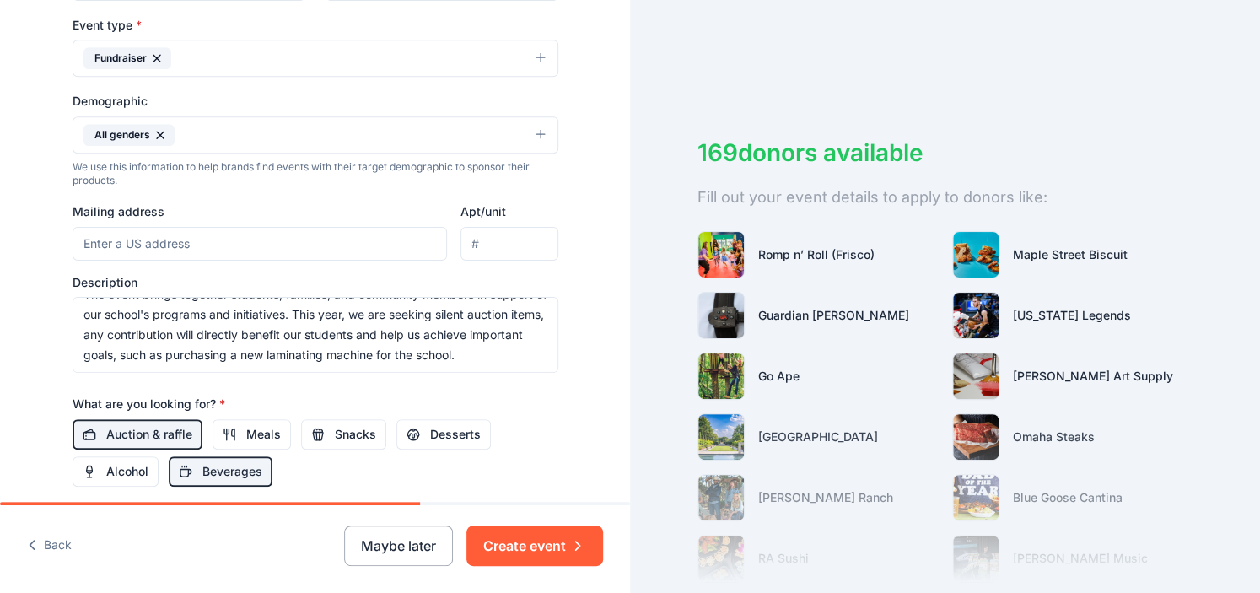
click at [132, 230] on input "Mailing address" at bounding box center [260, 244] width 375 height 34
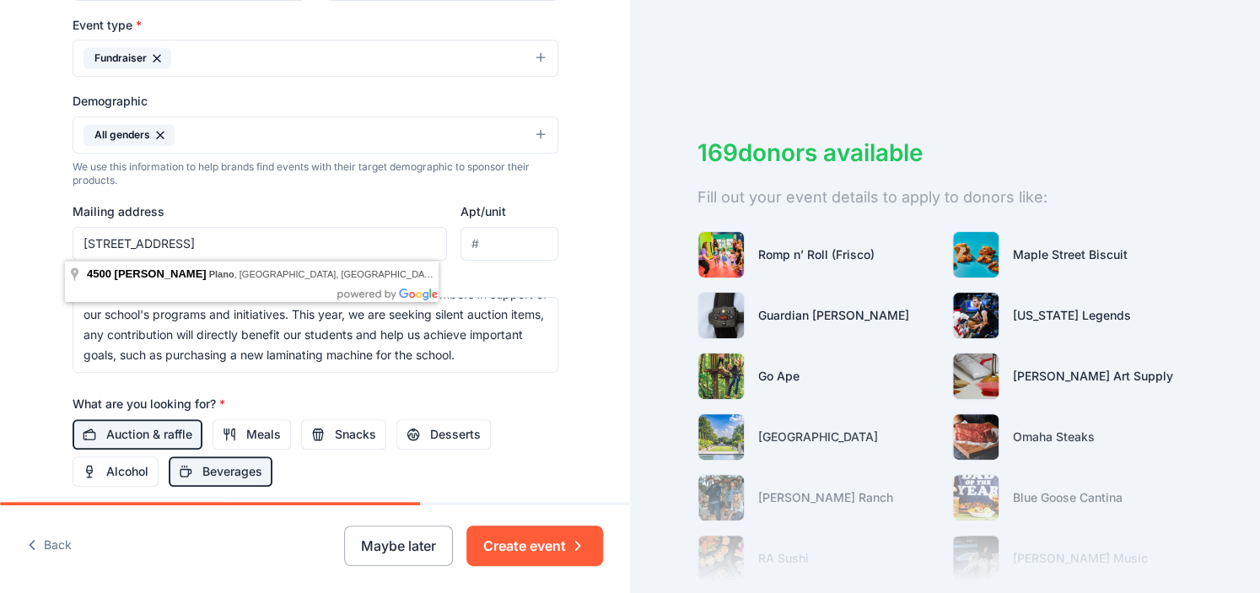
type input "4500 Quincy Lane, Plano, TX, 75024"
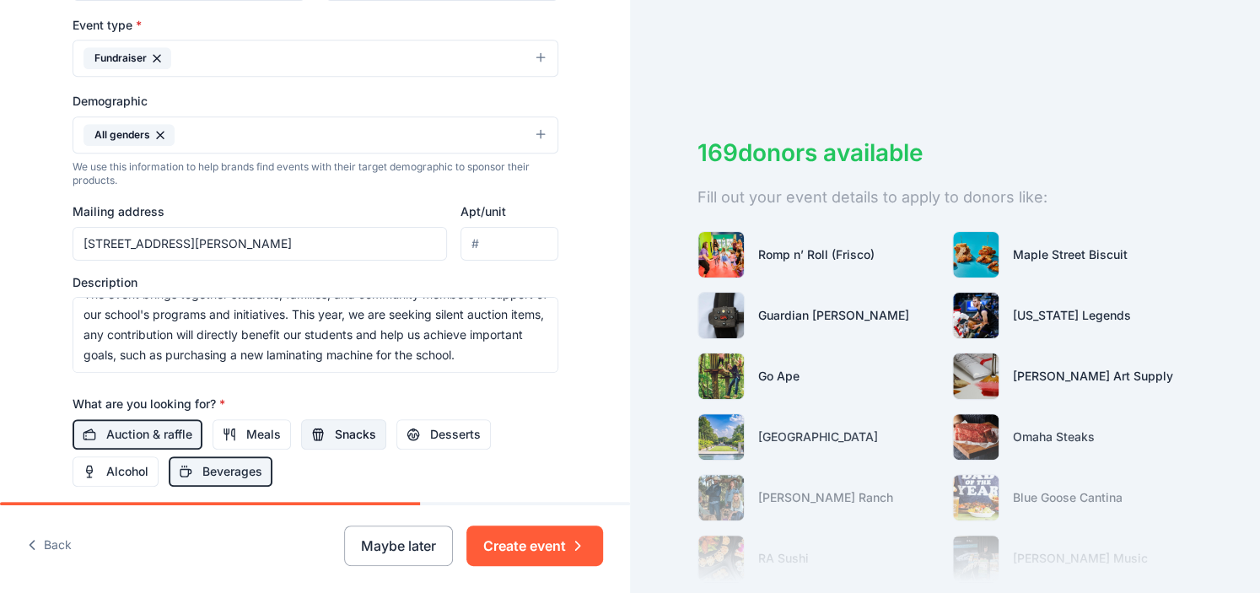
click at [349, 438] on span "Snacks" at bounding box center [355, 434] width 41 height 20
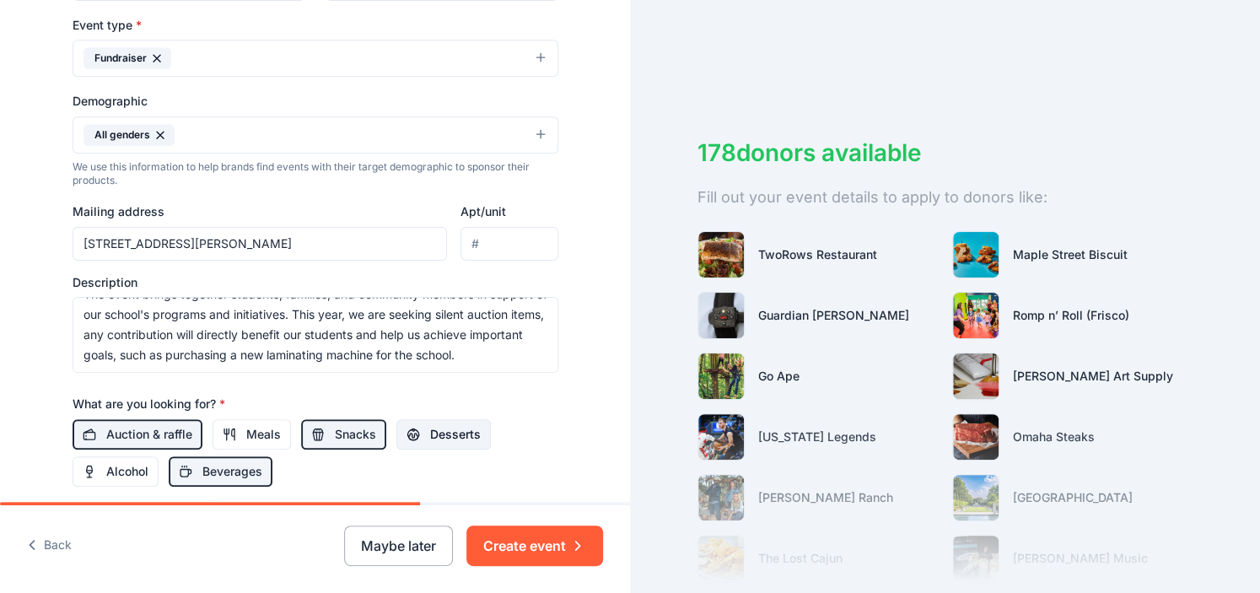
click at [405, 438] on button "Desserts" at bounding box center [443, 434] width 94 height 30
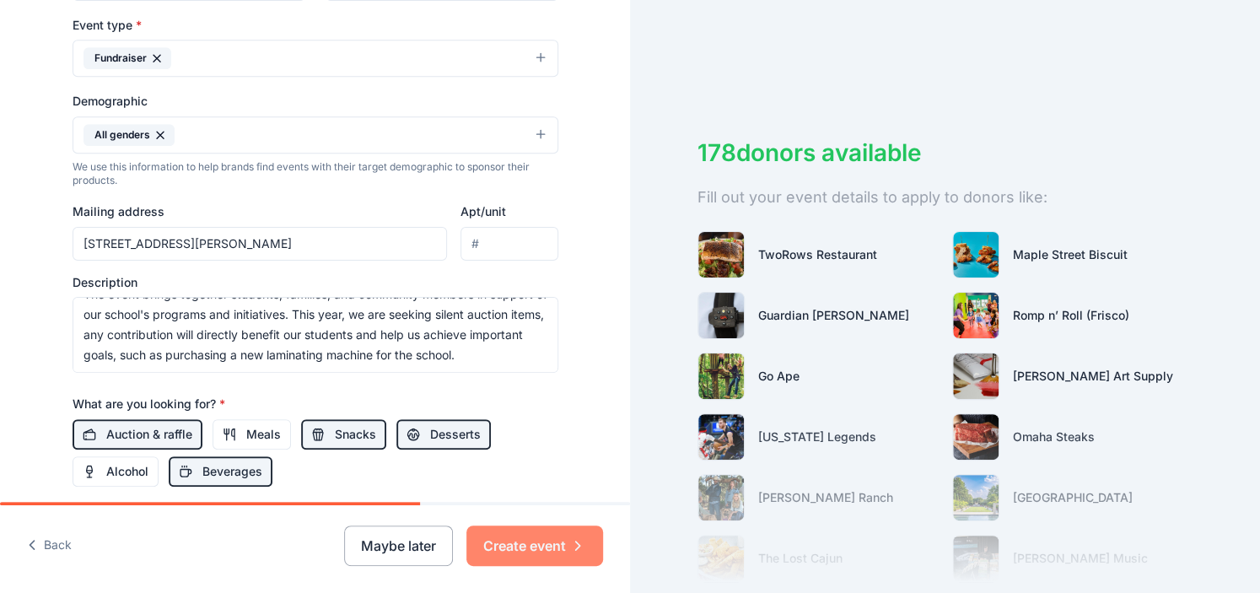
click at [523, 542] on button "Create event" at bounding box center [534, 545] width 137 height 40
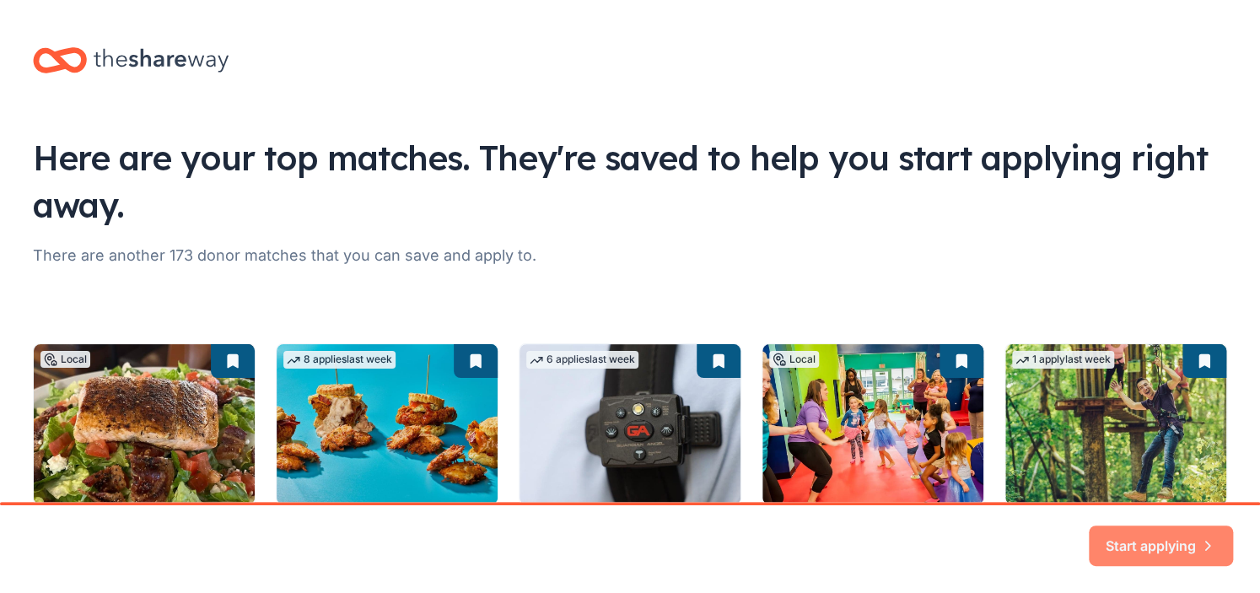
click at [1143, 544] on button "Start applying" at bounding box center [1161, 535] width 144 height 40
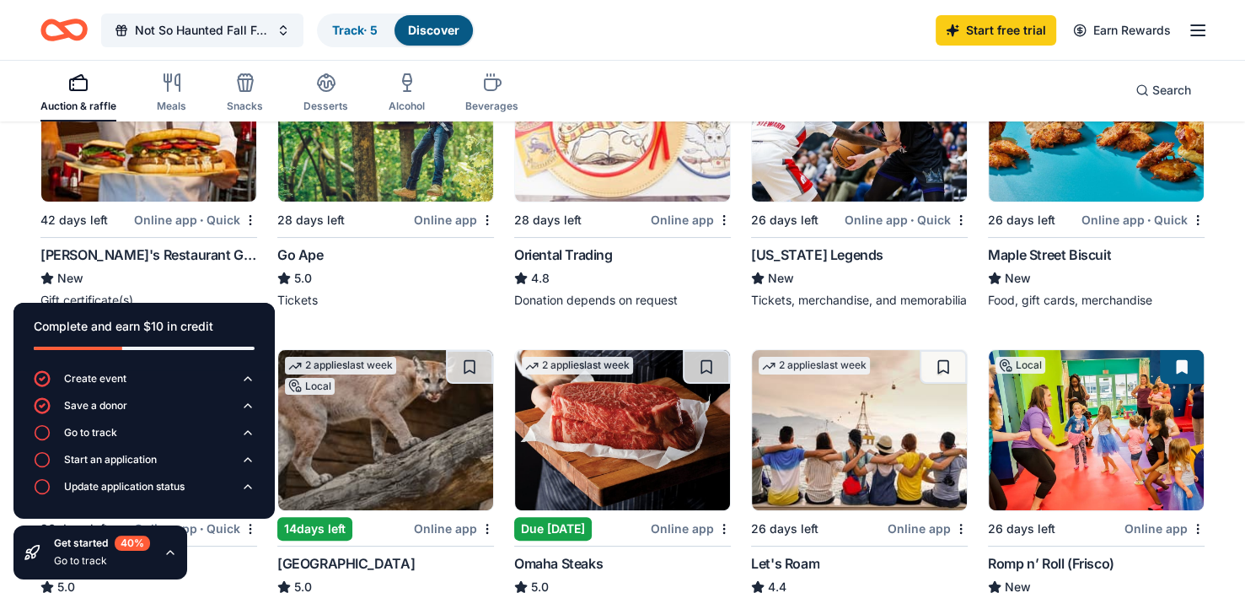
scroll to position [347, 0]
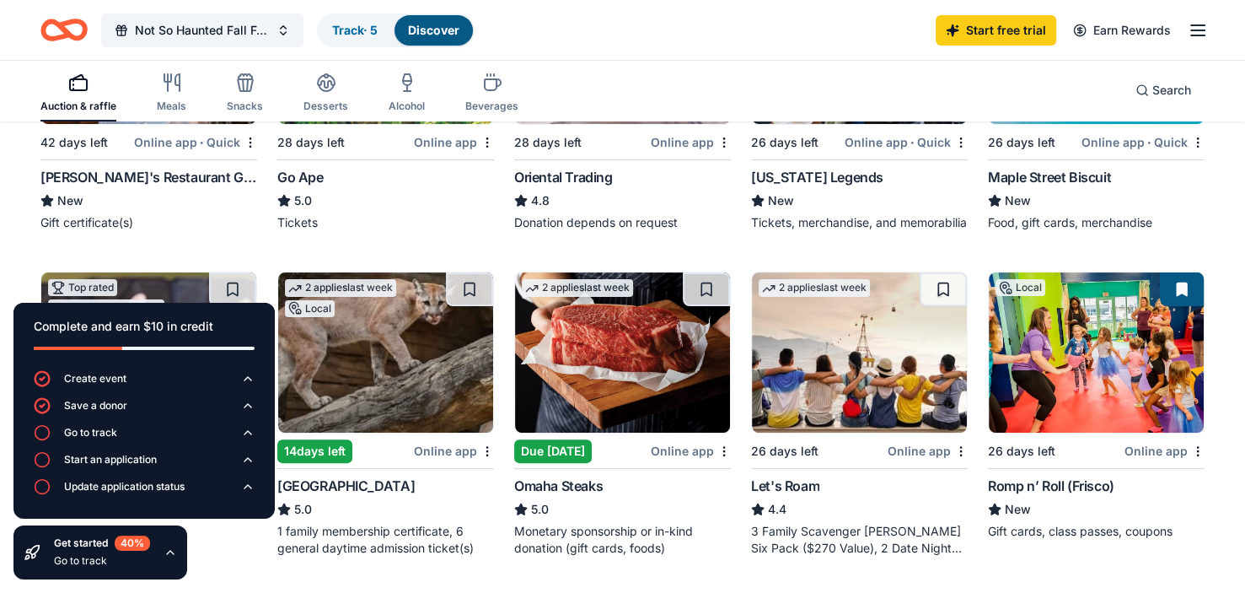
click at [235, 246] on div "2 applies last week Local 42 days left Online app • Quick Kenny's Restaurant Gr…" at bounding box center [622, 585] width 1165 height 1245
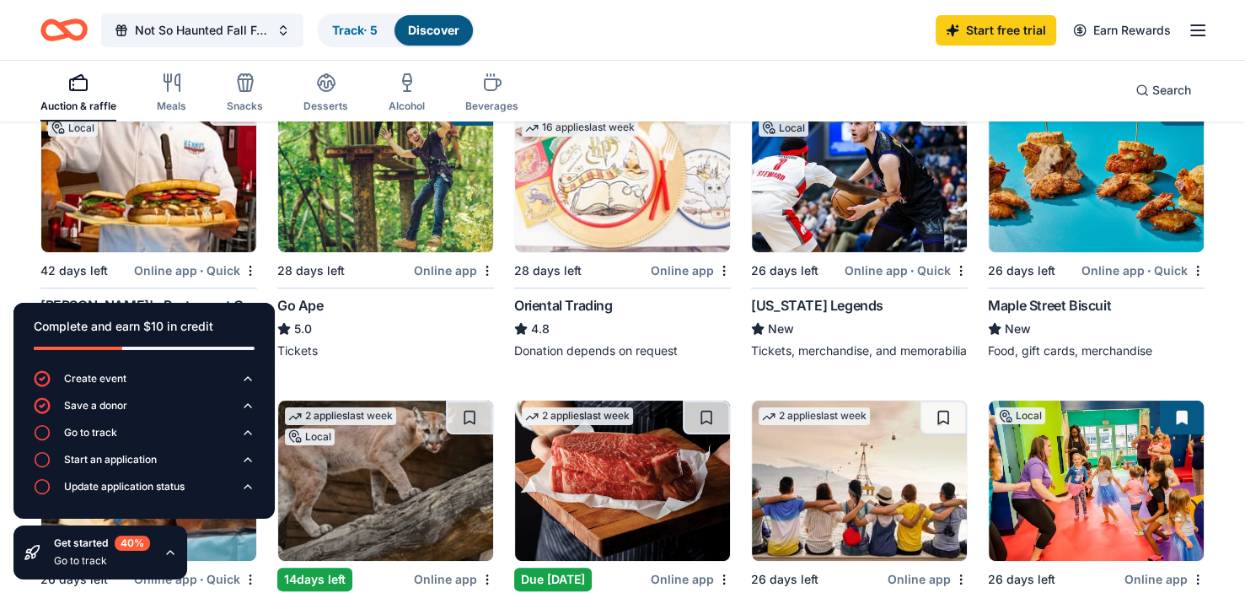
scroll to position [175, 0]
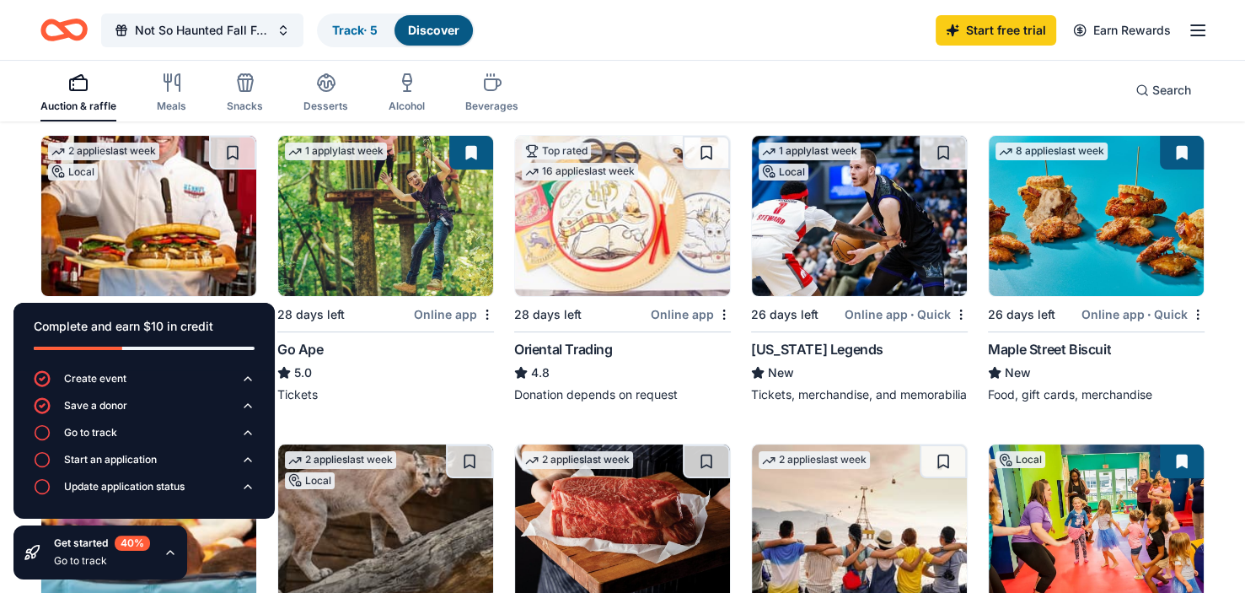
click at [904, 309] on div "Online app • Quick" at bounding box center [906, 314] width 123 height 21
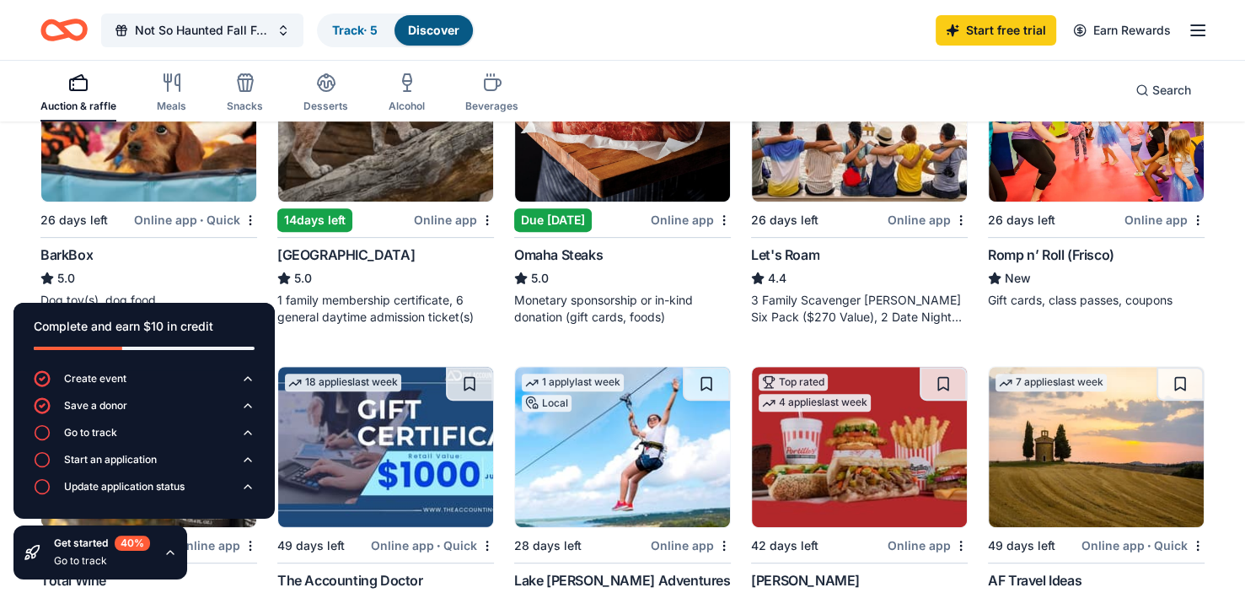
scroll to position [551, 0]
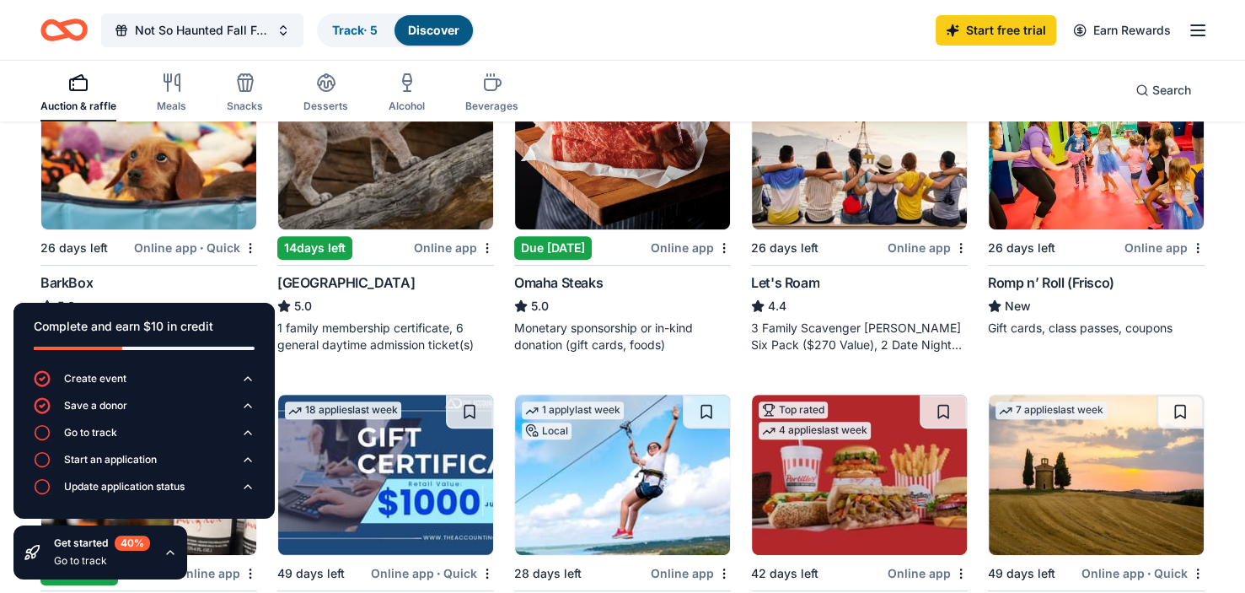
click at [693, 258] on div "Online app" at bounding box center [691, 247] width 80 height 21
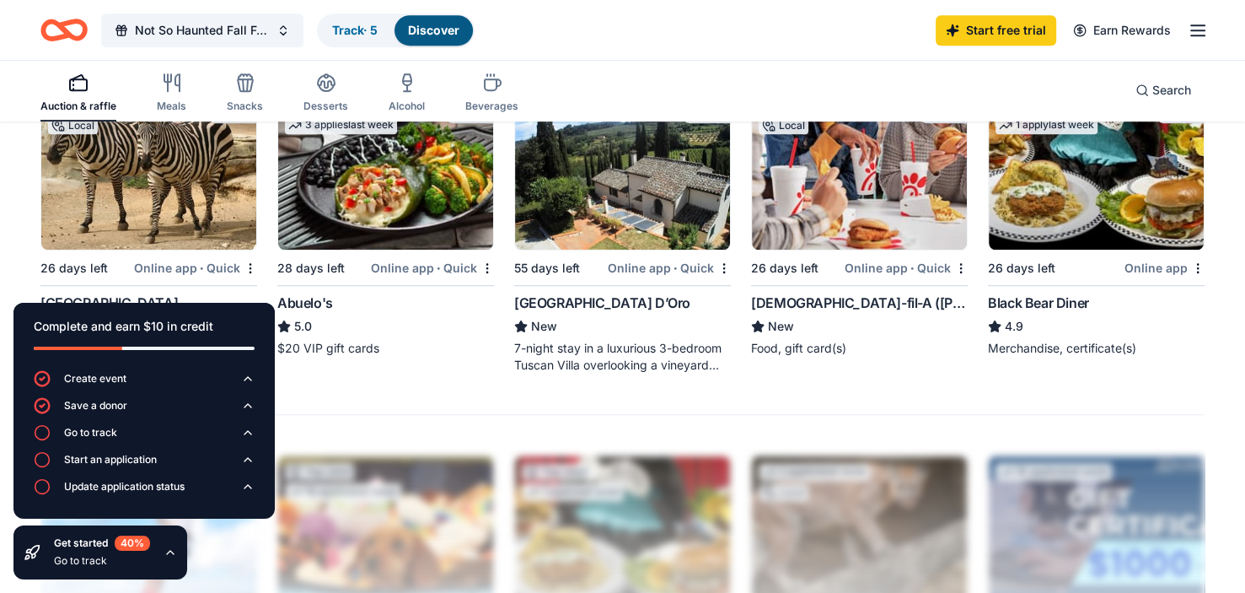
scroll to position [1170, 0]
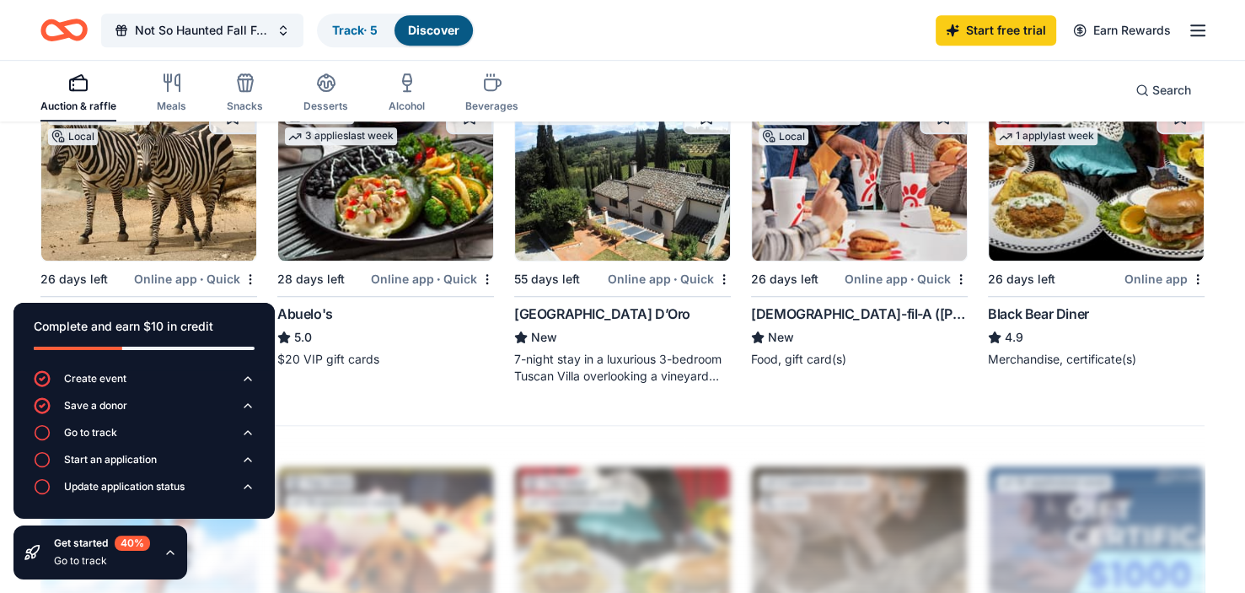
click at [882, 245] on img at bounding box center [859, 180] width 215 height 160
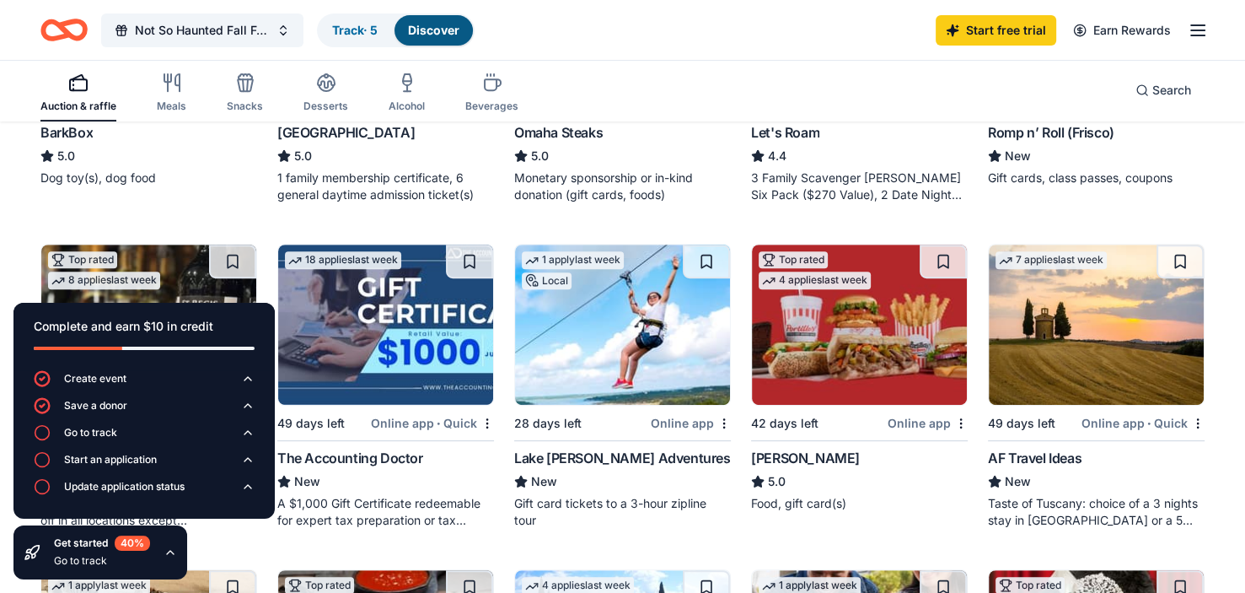
scroll to position [689, 0]
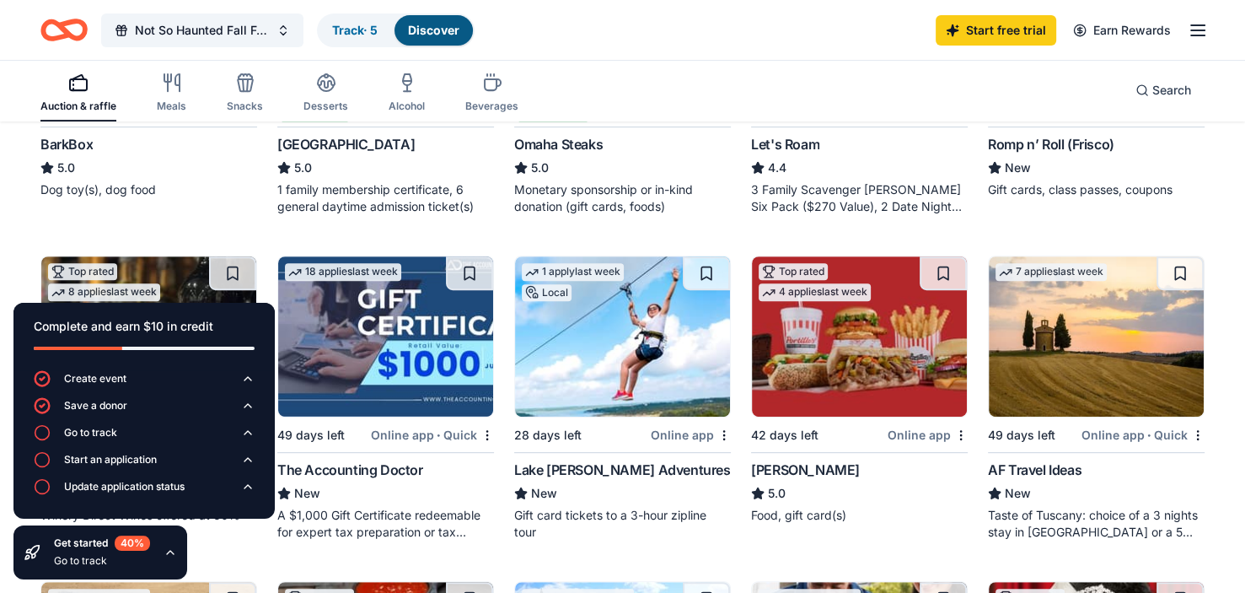
click at [934, 445] on div "Online app" at bounding box center [928, 434] width 80 height 21
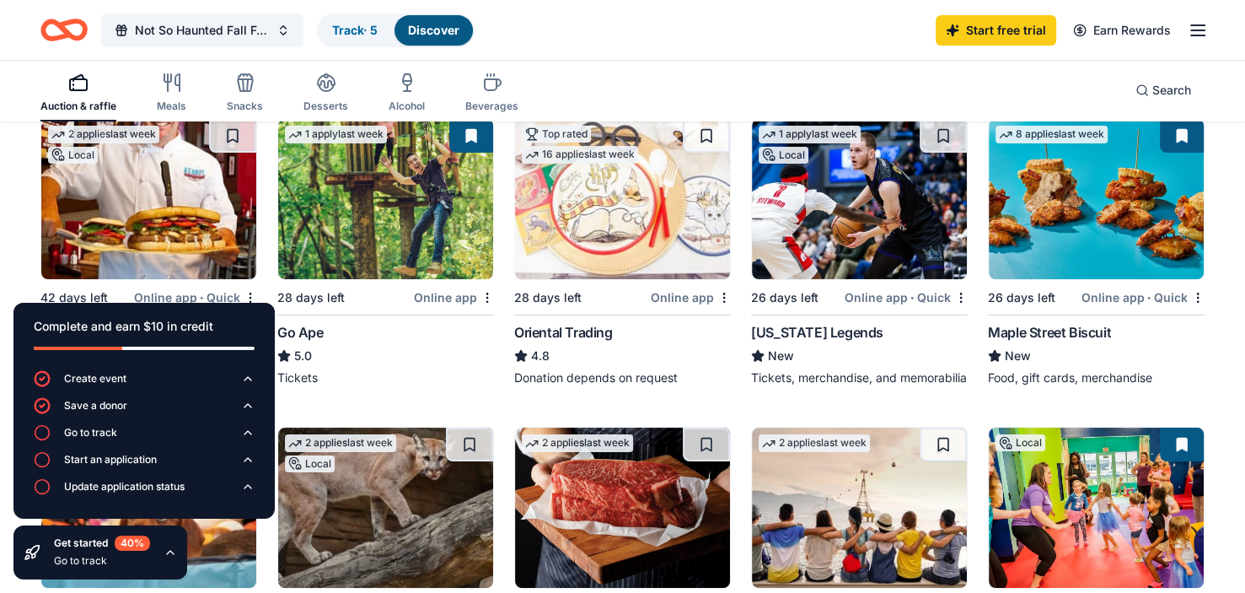
scroll to position [318, 0]
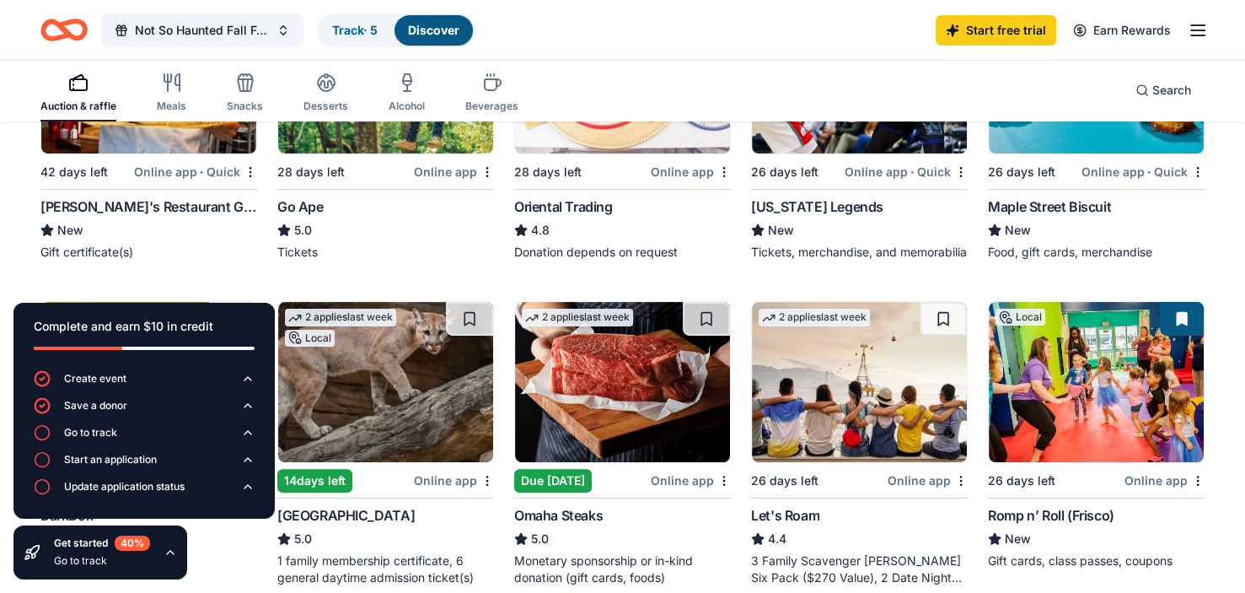
click at [820, 394] on img at bounding box center [859, 382] width 215 height 160
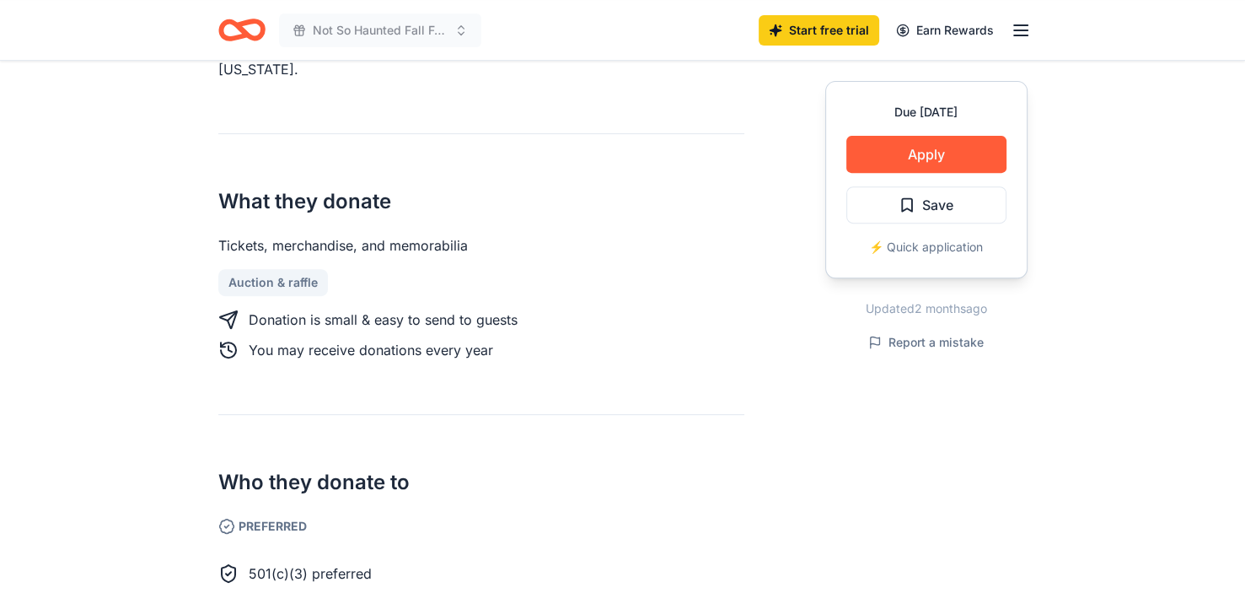
scroll to position [663, 0]
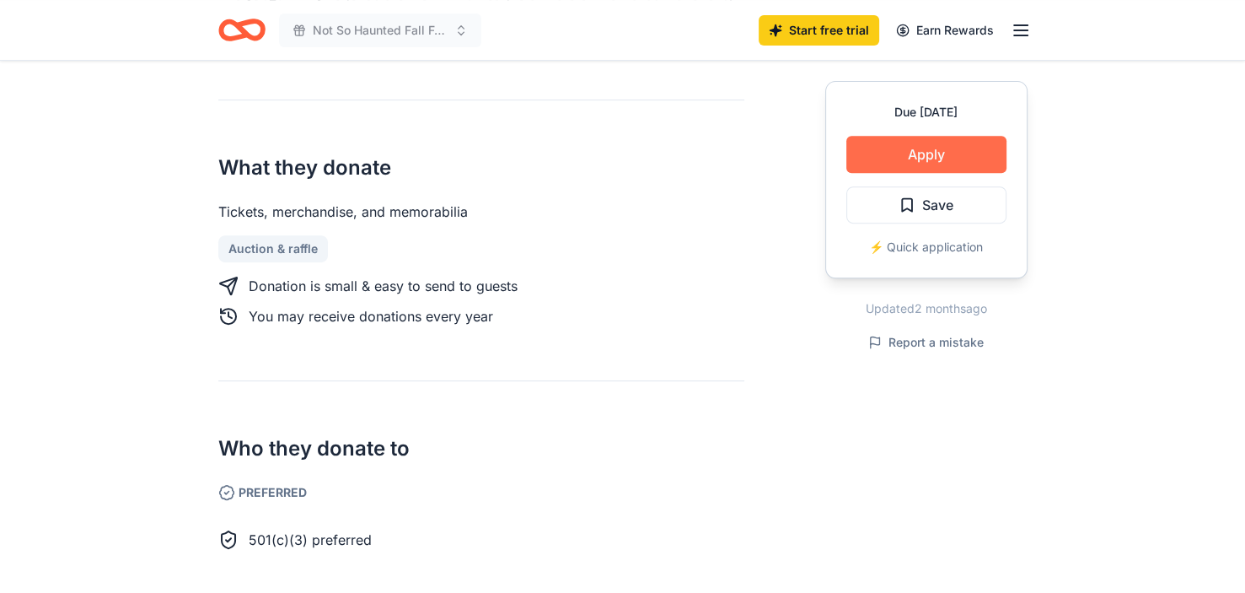
click at [933, 146] on button "Apply" at bounding box center [927, 154] width 160 height 37
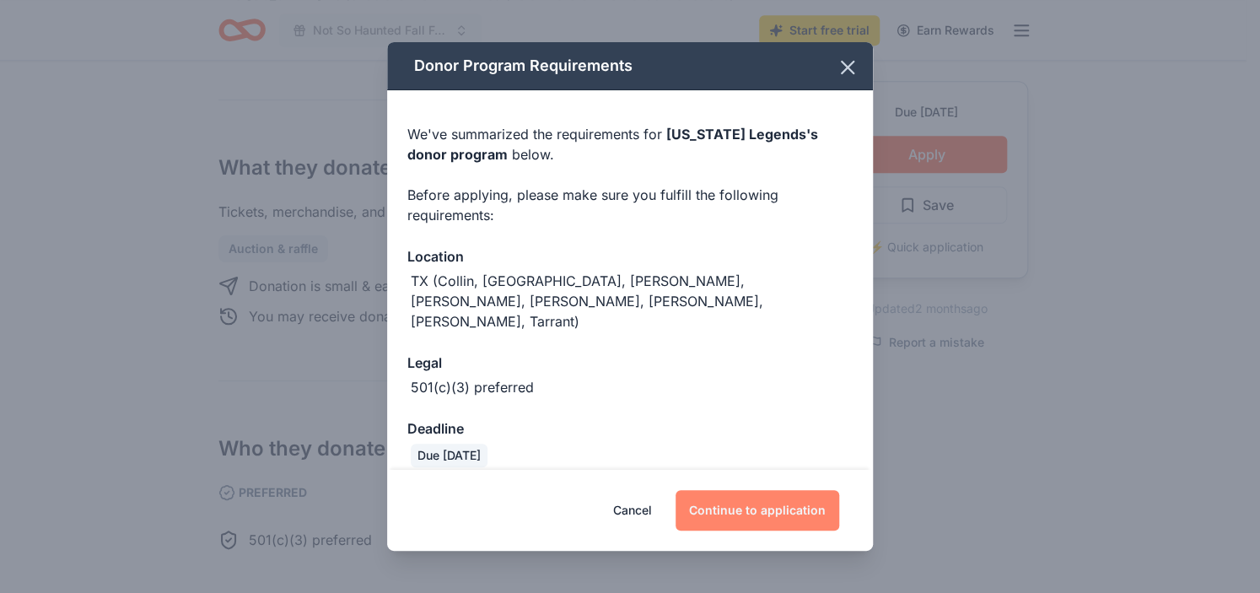
click at [729, 509] on button "Continue to application" at bounding box center [757, 510] width 164 height 40
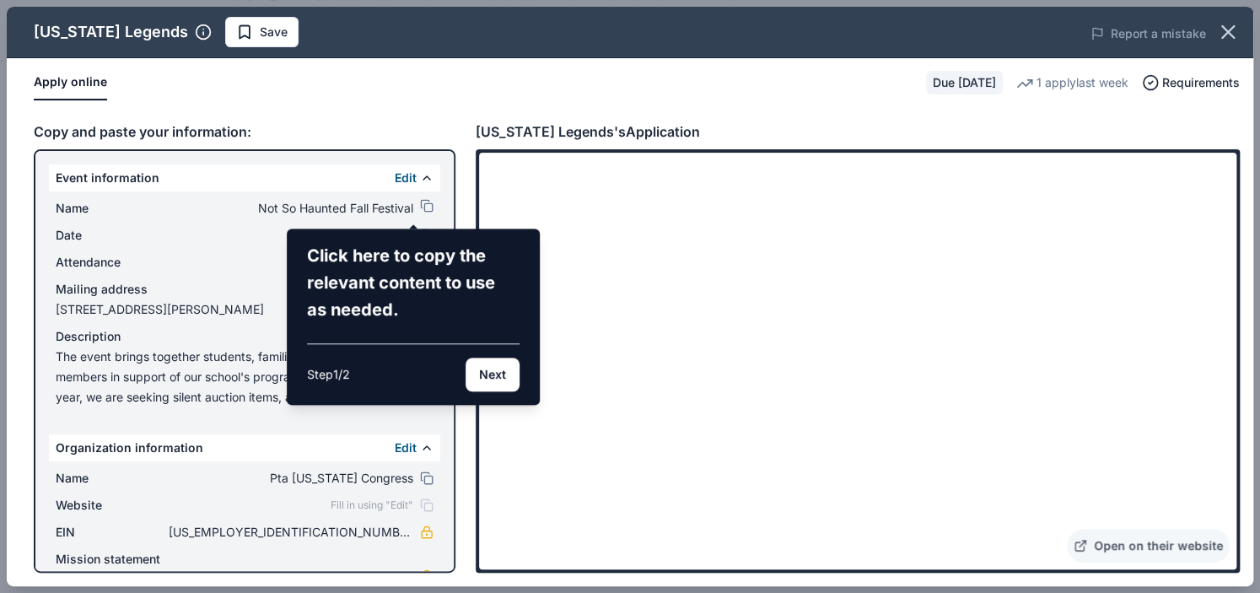
click at [444, 266] on div "Click here to copy the relevant content to use as needed." at bounding box center [413, 282] width 213 height 81
click at [478, 369] on button "Next" at bounding box center [492, 375] width 54 height 34
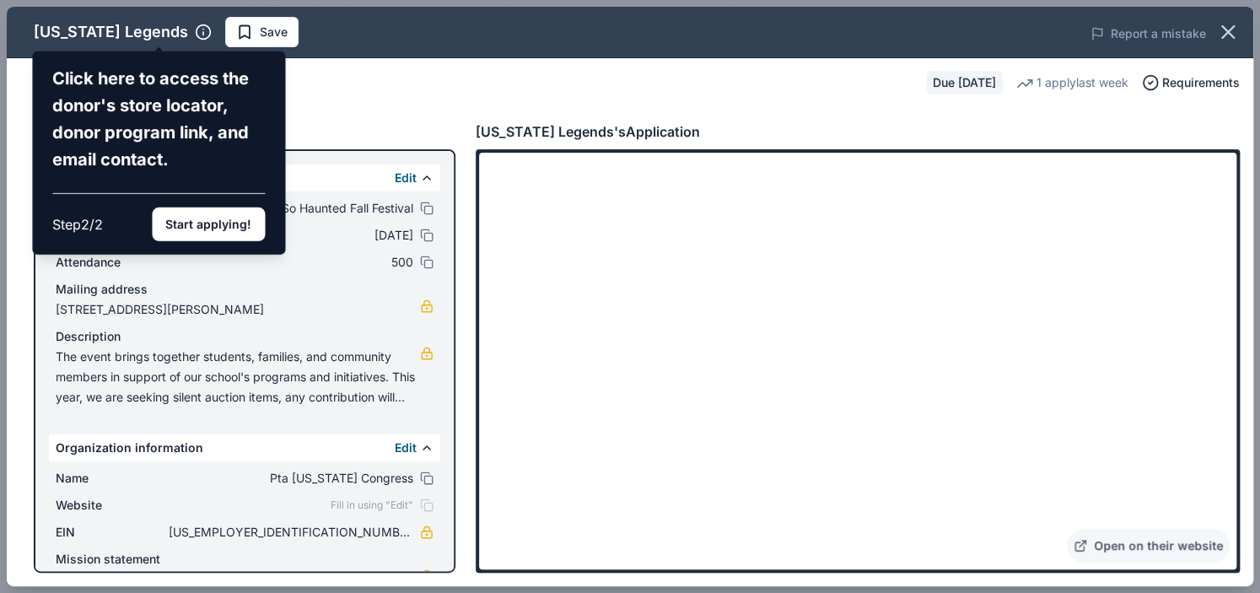
drag, startPoint x: 478, startPoint y: 368, endPoint x: 422, endPoint y: 355, distance: 57.1
click at [422, 355] on div "Texas Legends Click here to access the donor's store locator, donor program lin…" at bounding box center [630, 296] width 1246 height 579
click at [235, 229] on button "Start applying!" at bounding box center [208, 224] width 113 height 34
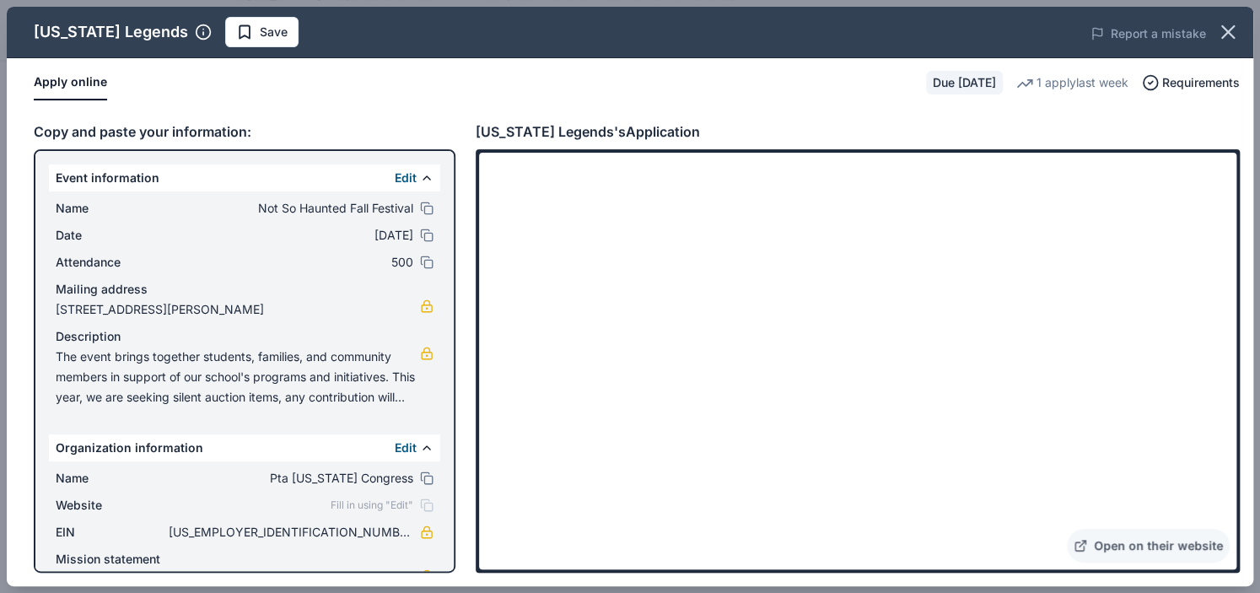
drag, startPoint x: 477, startPoint y: 128, endPoint x: 562, endPoint y: 121, distance: 84.6
click at [562, 121] on div "Texas Legends's Application" at bounding box center [588, 132] width 224 height 22
drag, startPoint x: 33, startPoint y: 36, endPoint x: 110, endPoint y: 41, distance: 77.7
click at [110, 41] on div "Texas Legends Save" at bounding box center [381, 32] width 748 height 30
click at [1229, 27] on icon "button" at bounding box center [1228, 32] width 24 height 24
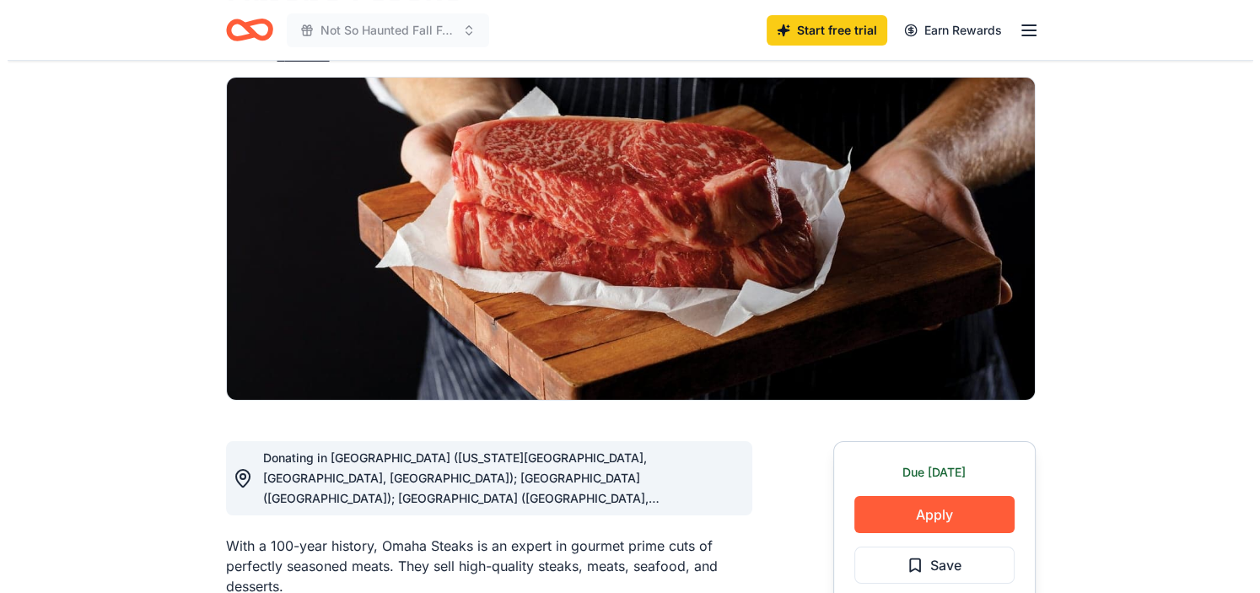
scroll to position [191, 0]
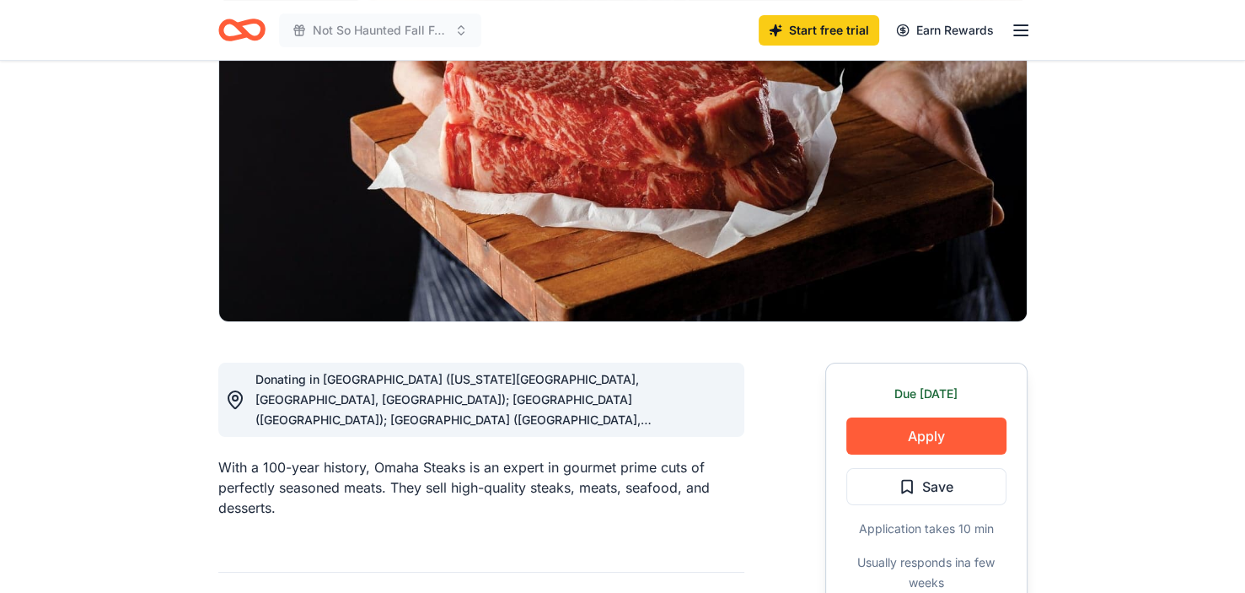
click at [239, 400] on icon at bounding box center [235, 400] width 20 height 20
click at [652, 418] on span "Donating in CO (Colorado Springs, Denver, Westminster); CT (South Windsor); FL …" at bounding box center [454, 561] width 396 height 379
click at [950, 431] on button "Apply" at bounding box center [927, 435] width 160 height 37
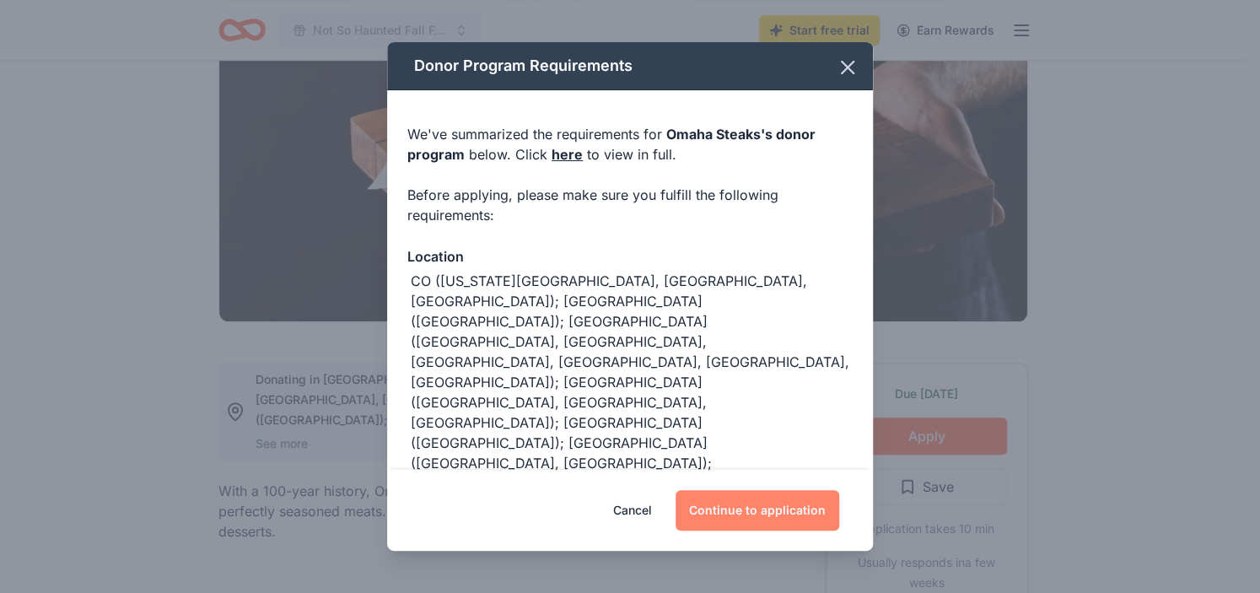
click at [797, 506] on button "Continue to application" at bounding box center [757, 510] width 164 height 40
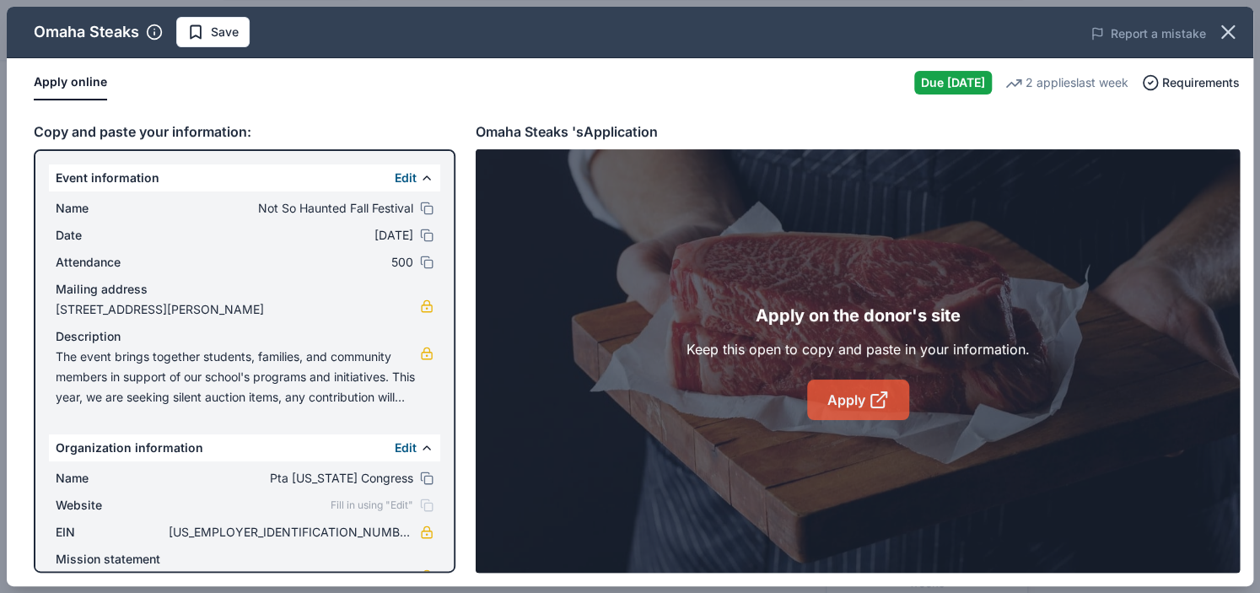
click at [830, 411] on link "Apply" at bounding box center [858, 399] width 102 height 40
click at [858, 394] on link "Apply" at bounding box center [858, 399] width 102 height 40
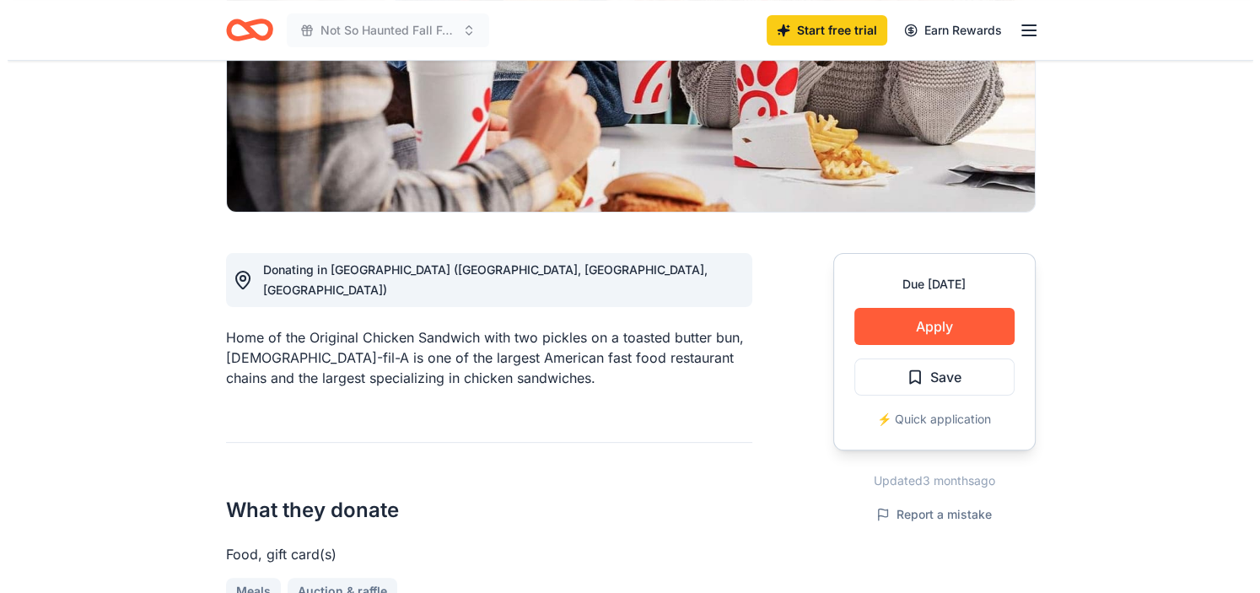
scroll to position [359, 0]
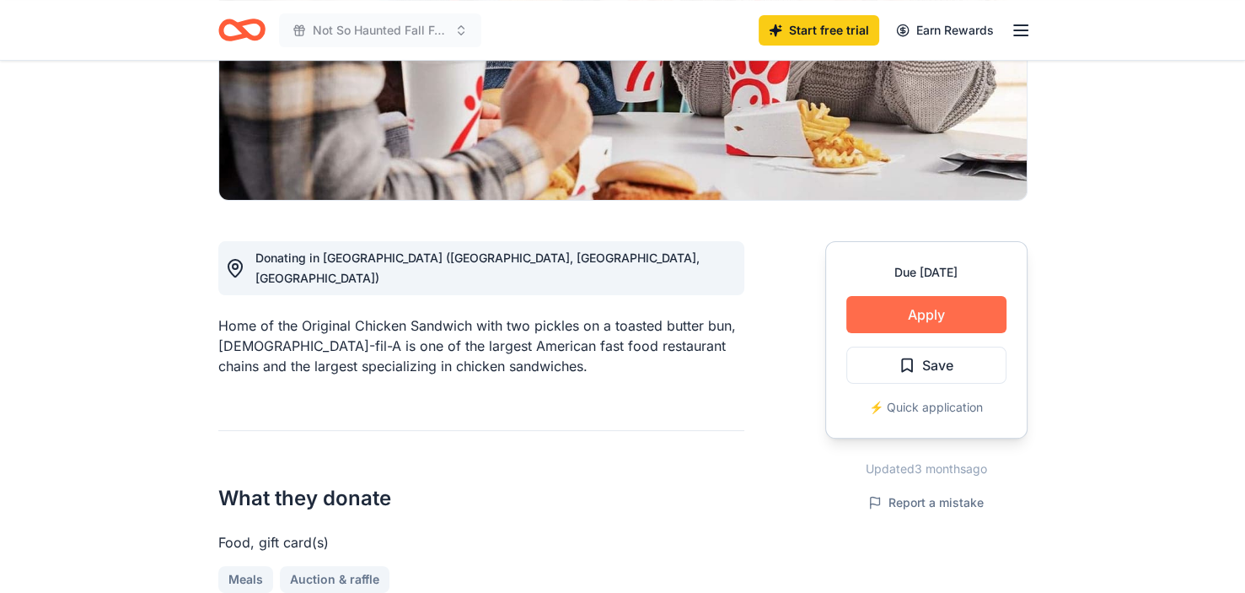
click at [917, 296] on button "Apply" at bounding box center [927, 314] width 160 height 37
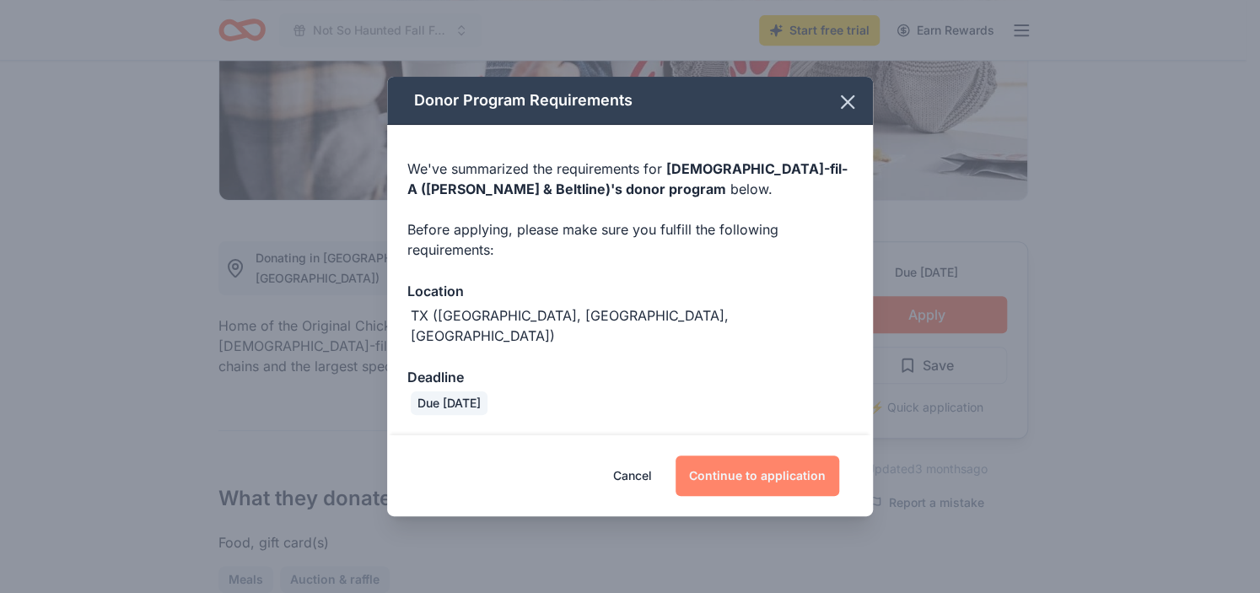
click at [711, 461] on button "Continue to application" at bounding box center [757, 475] width 164 height 40
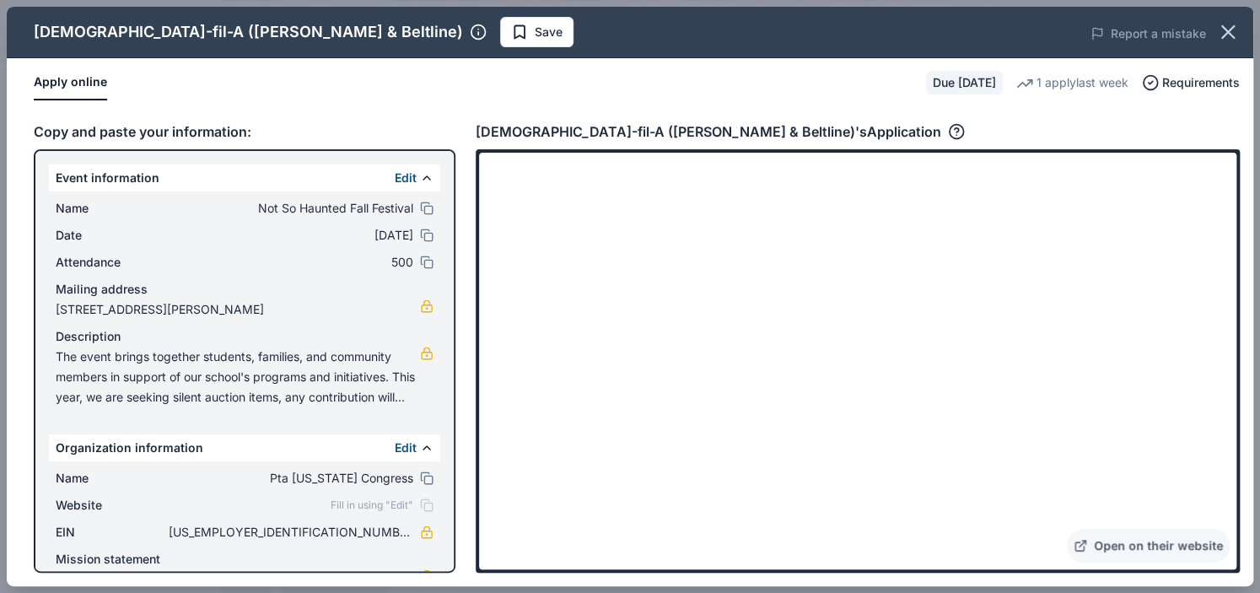
click at [1191, 109] on div "Copy and paste your information: Event information Edit Name Not So Haunted Fal…" at bounding box center [630, 346] width 1246 height 479
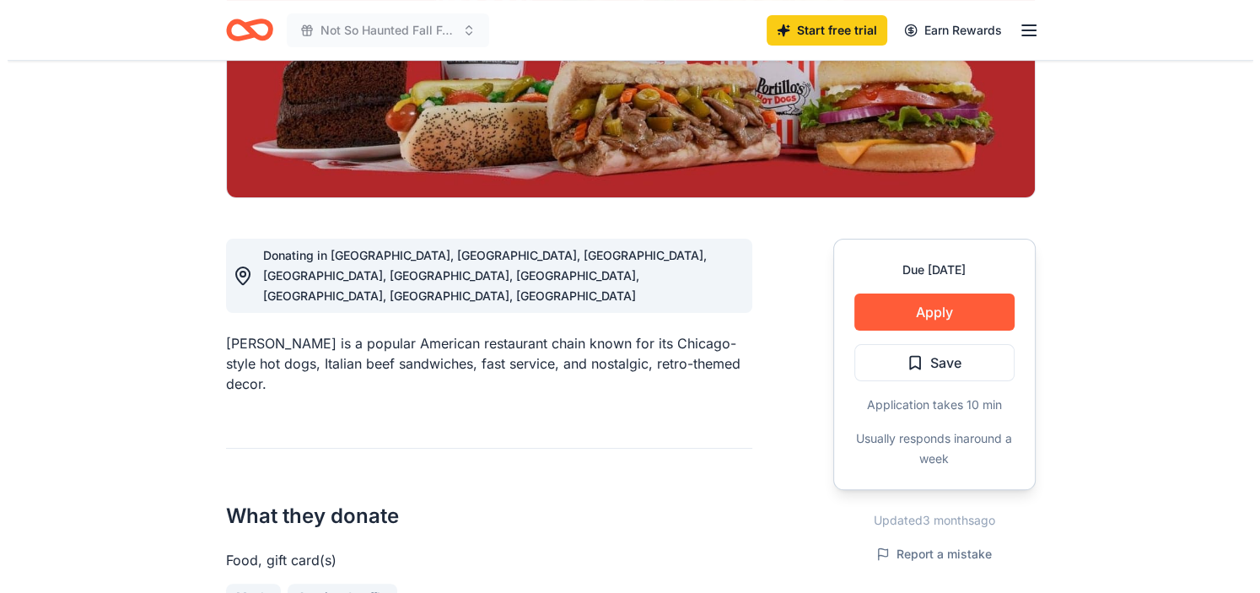
scroll to position [393, 0]
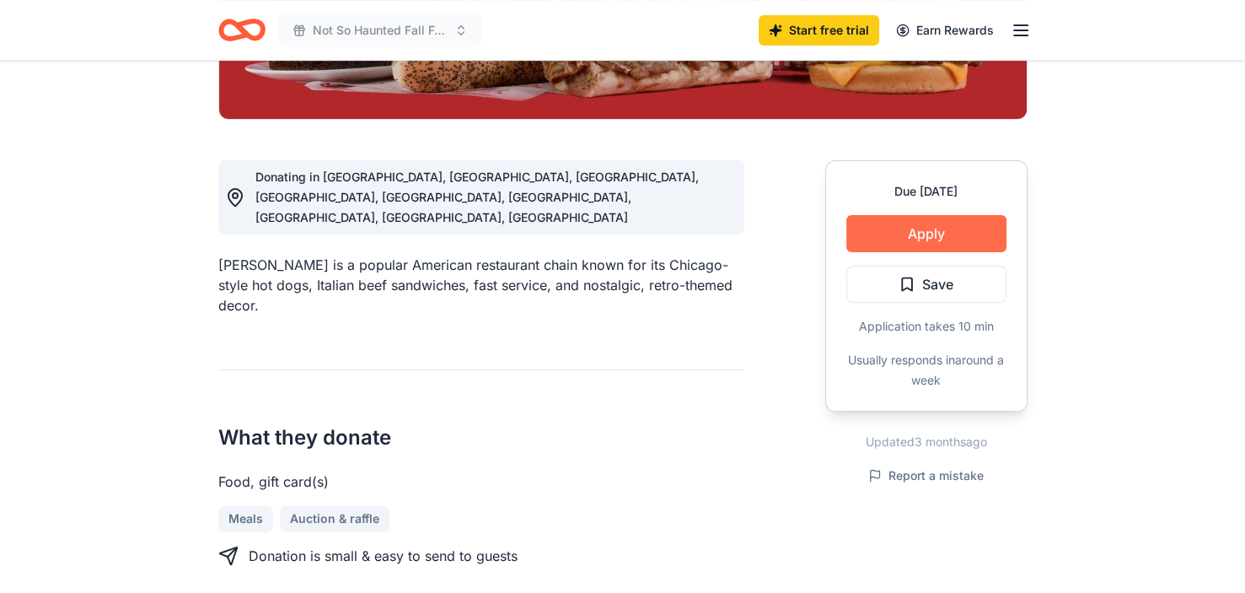
click at [934, 231] on button "Apply" at bounding box center [927, 233] width 160 height 37
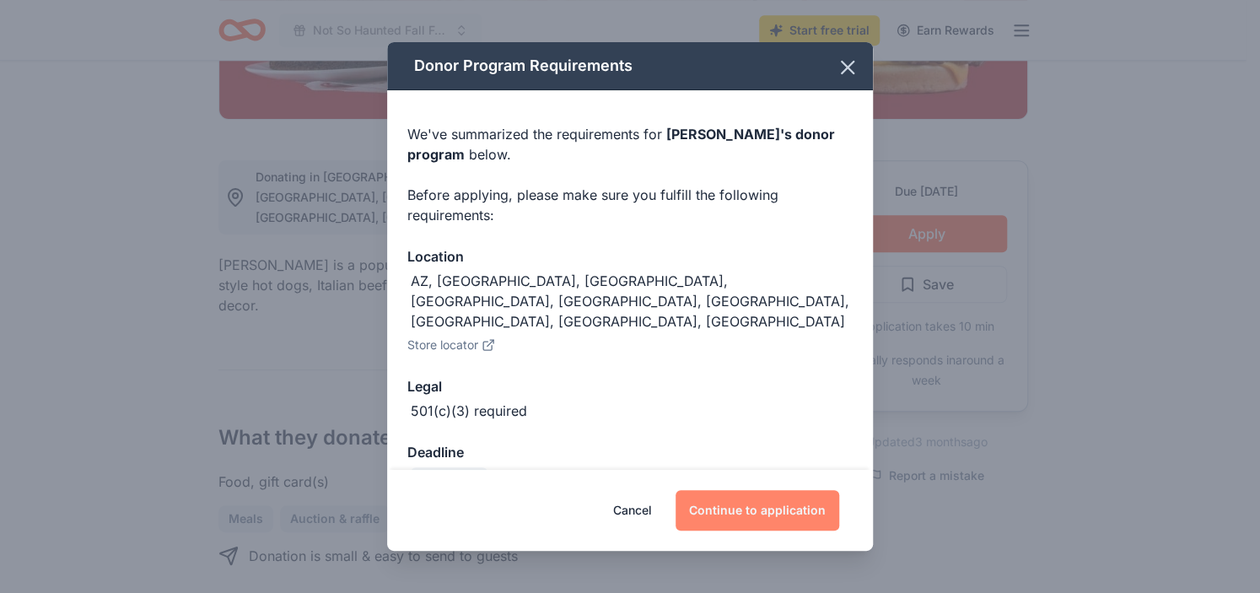
click at [753, 506] on button "Continue to application" at bounding box center [757, 510] width 164 height 40
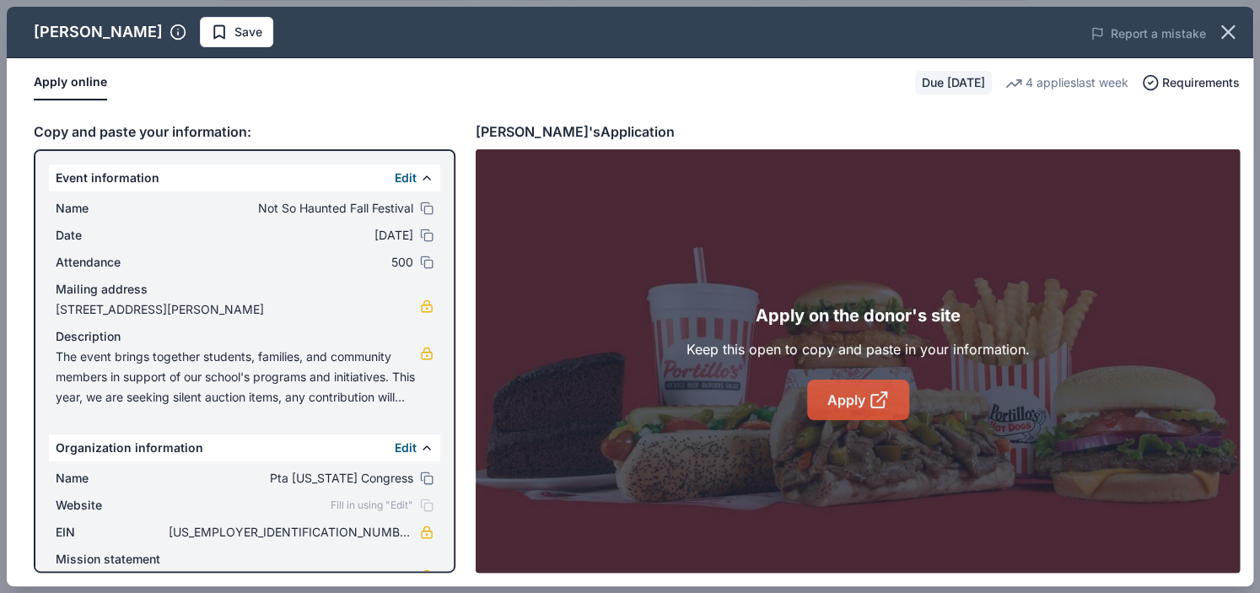
click at [856, 404] on link "Apply" at bounding box center [858, 399] width 102 height 40
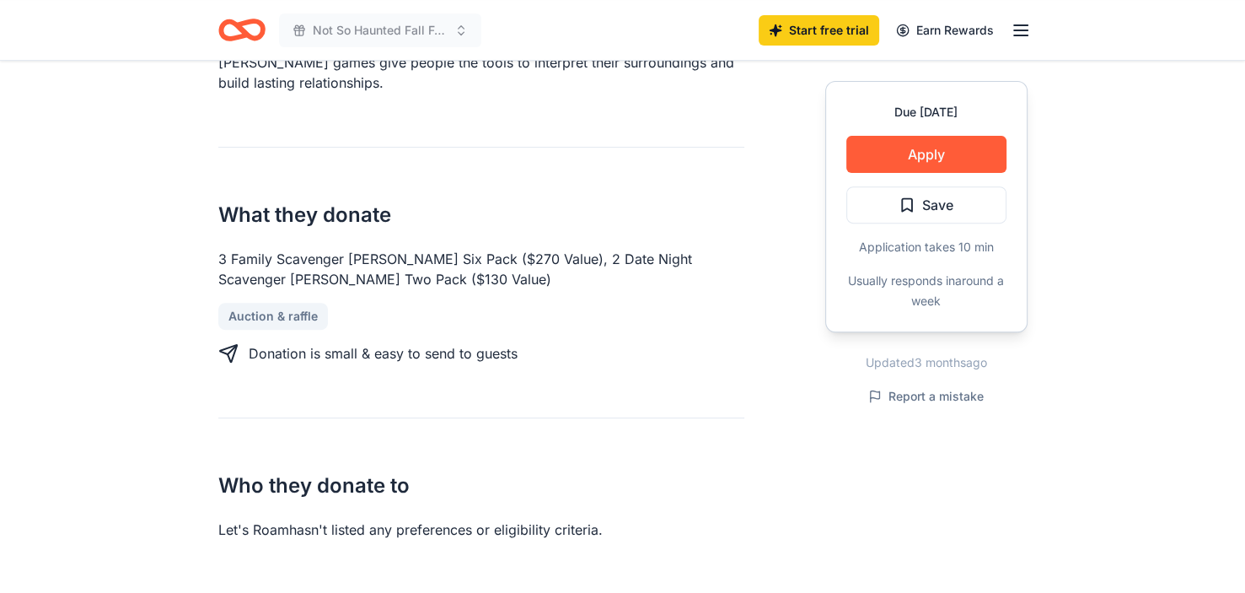
scroll to position [675, 0]
